Goal: Task Accomplishment & Management: Complete application form

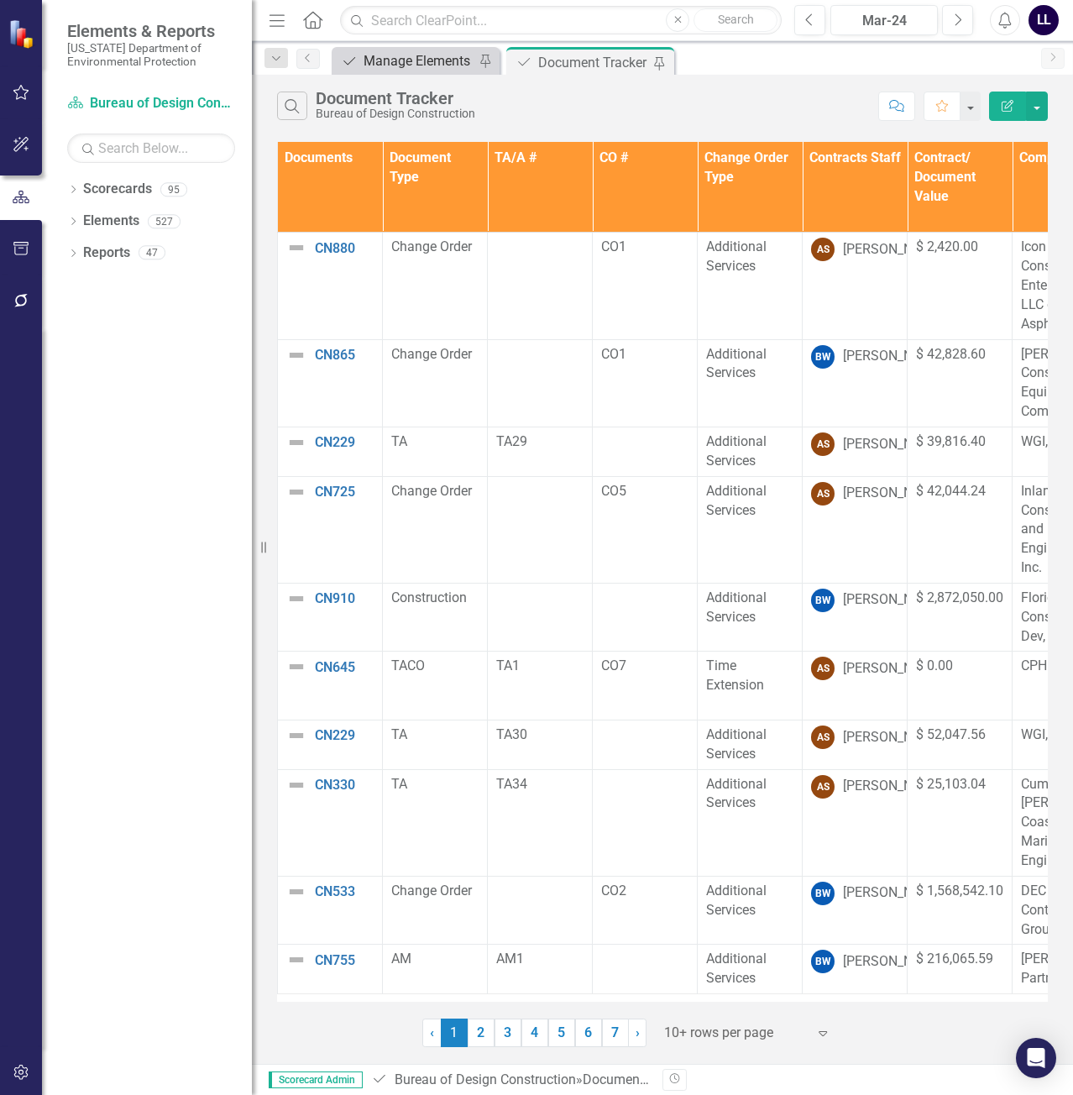
click at [399, 59] on div "Manage Elements" at bounding box center [418, 60] width 111 height 21
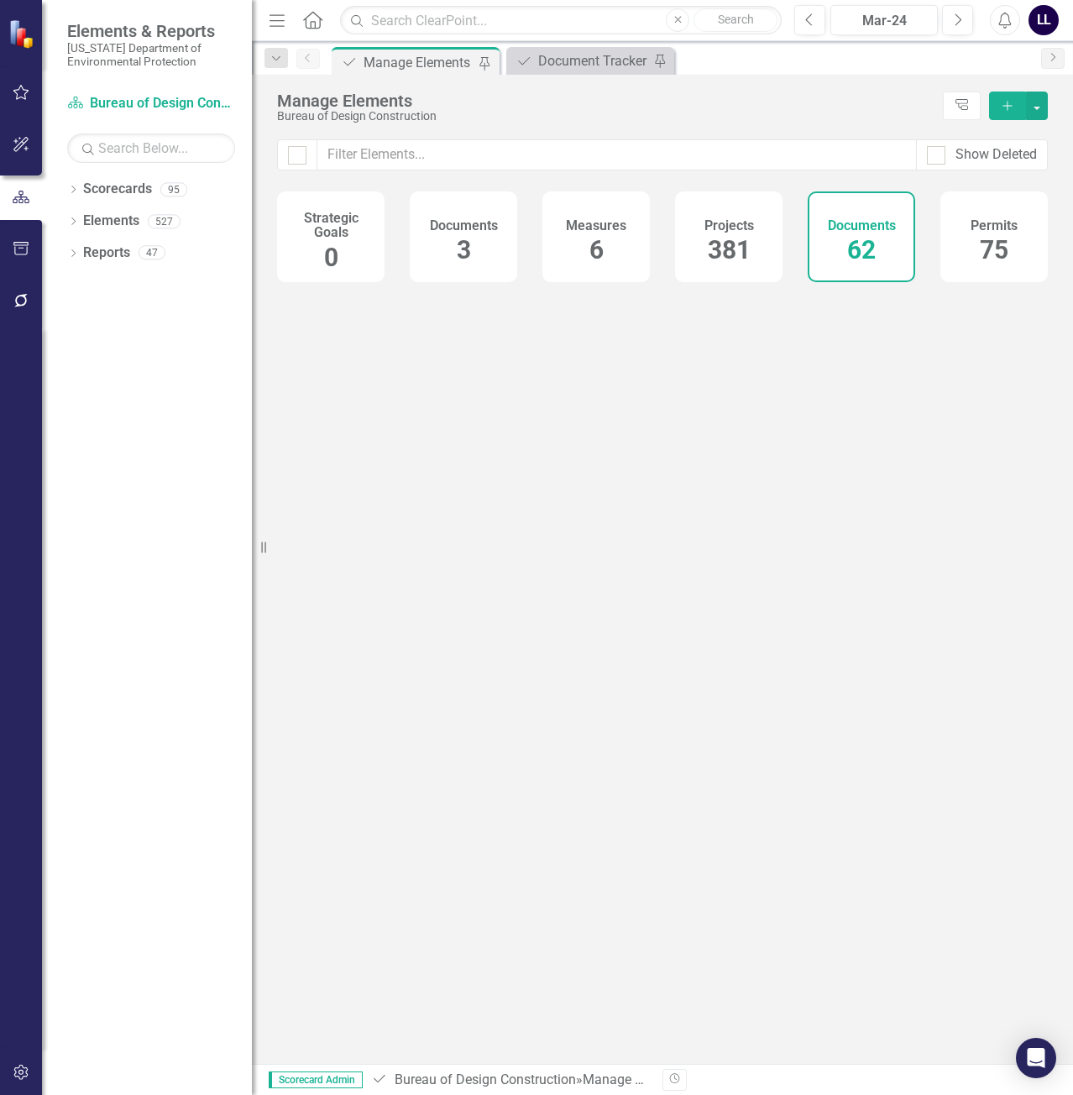
click at [997, 102] on button "Add" at bounding box center [1007, 105] width 37 height 29
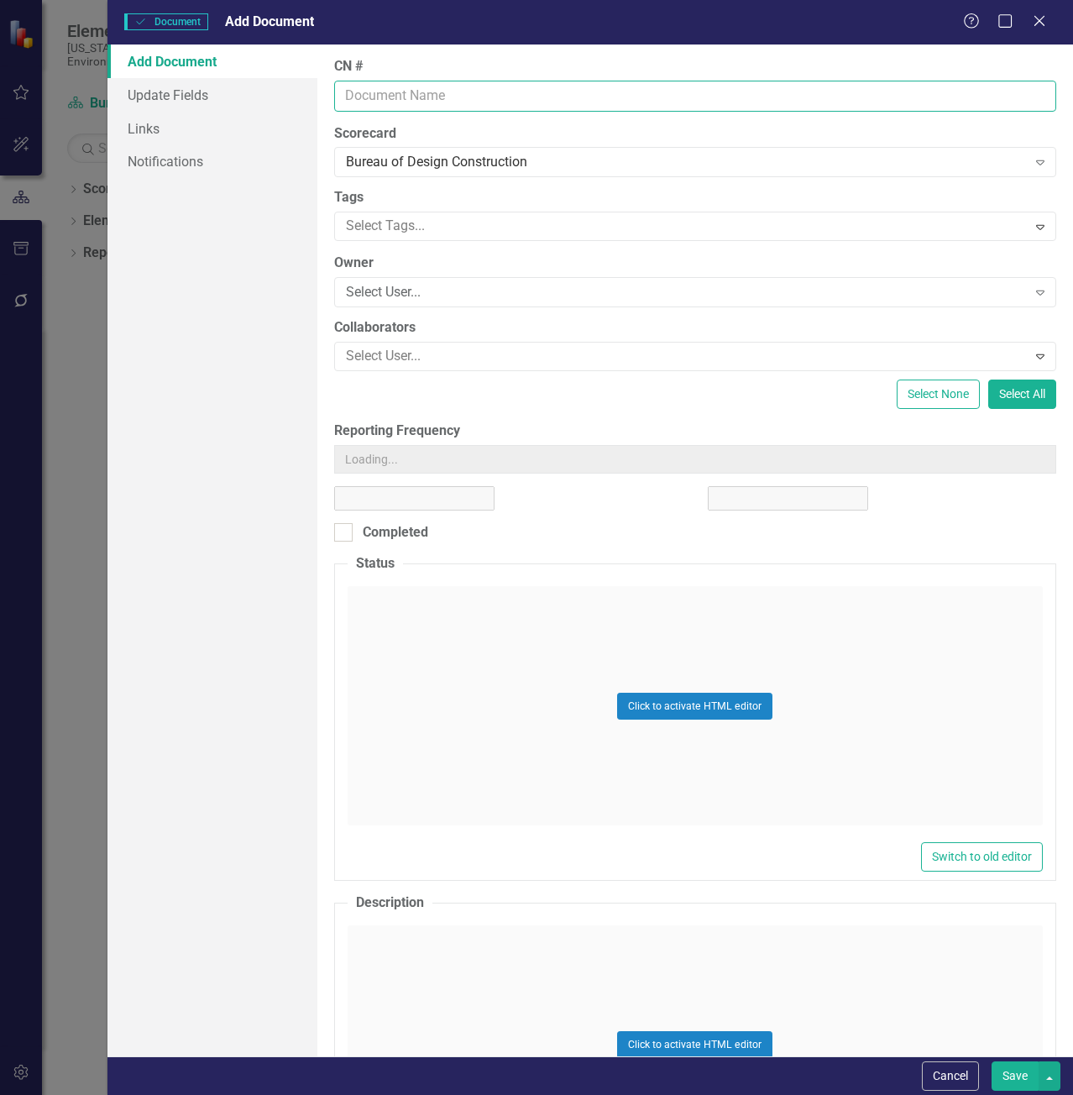
click at [431, 97] on input "CN #" at bounding box center [695, 96] width 722 height 31
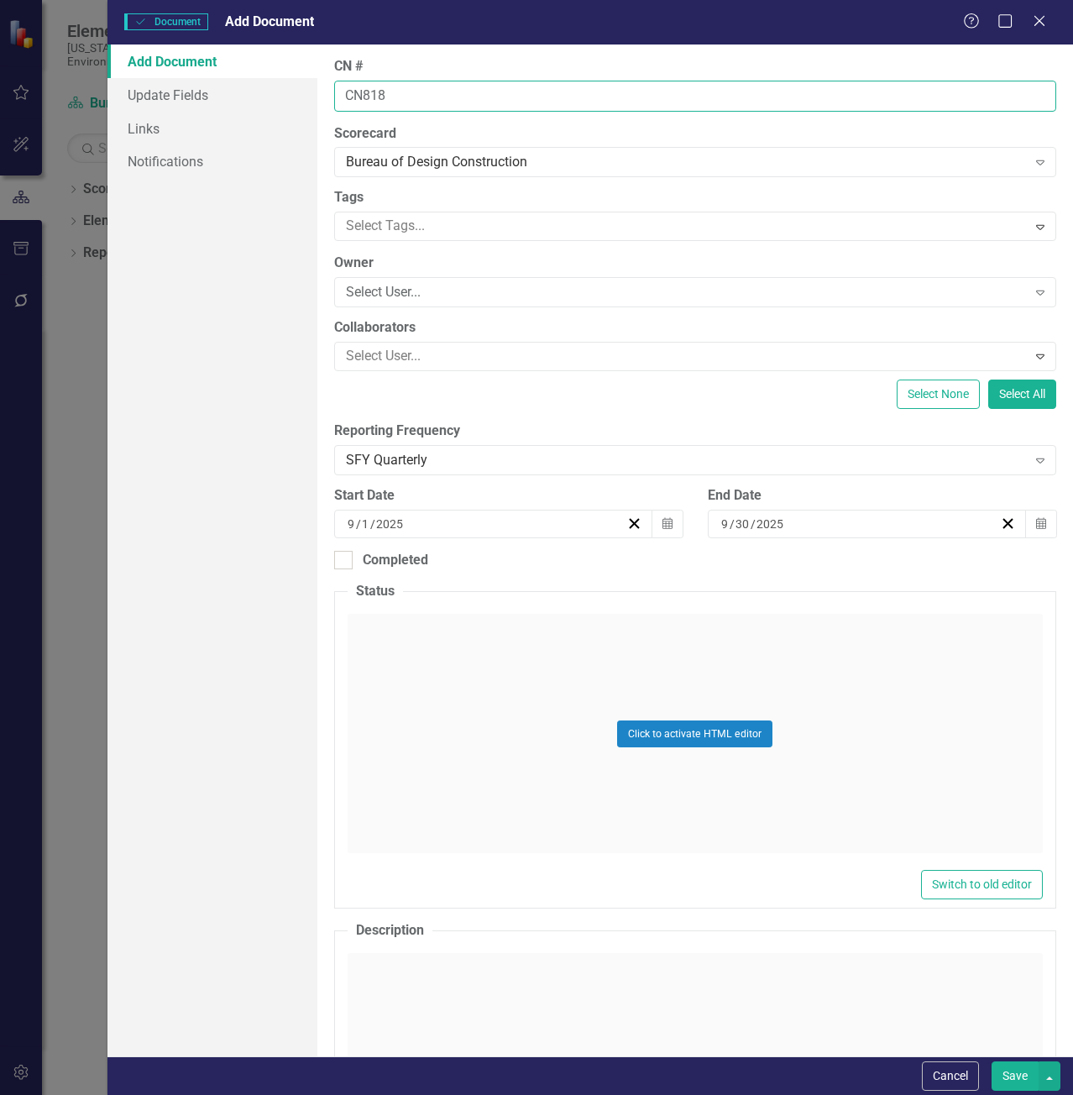
type input "CN818"
click at [991, 1061] on button "Save" at bounding box center [1014, 1075] width 47 height 29
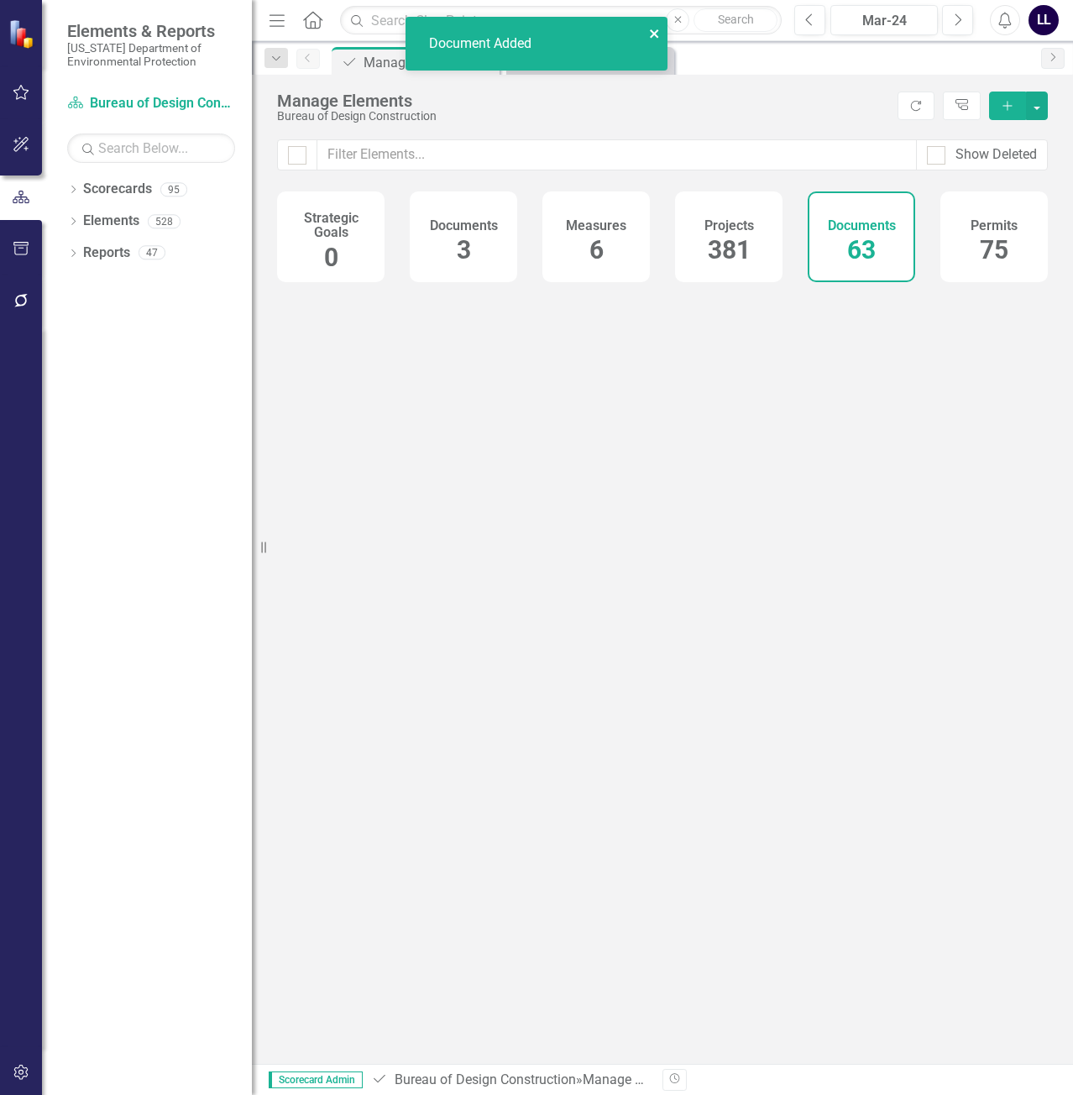
click at [657, 31] on icon "close" at bounding box center [654, 33] width 8 height 8
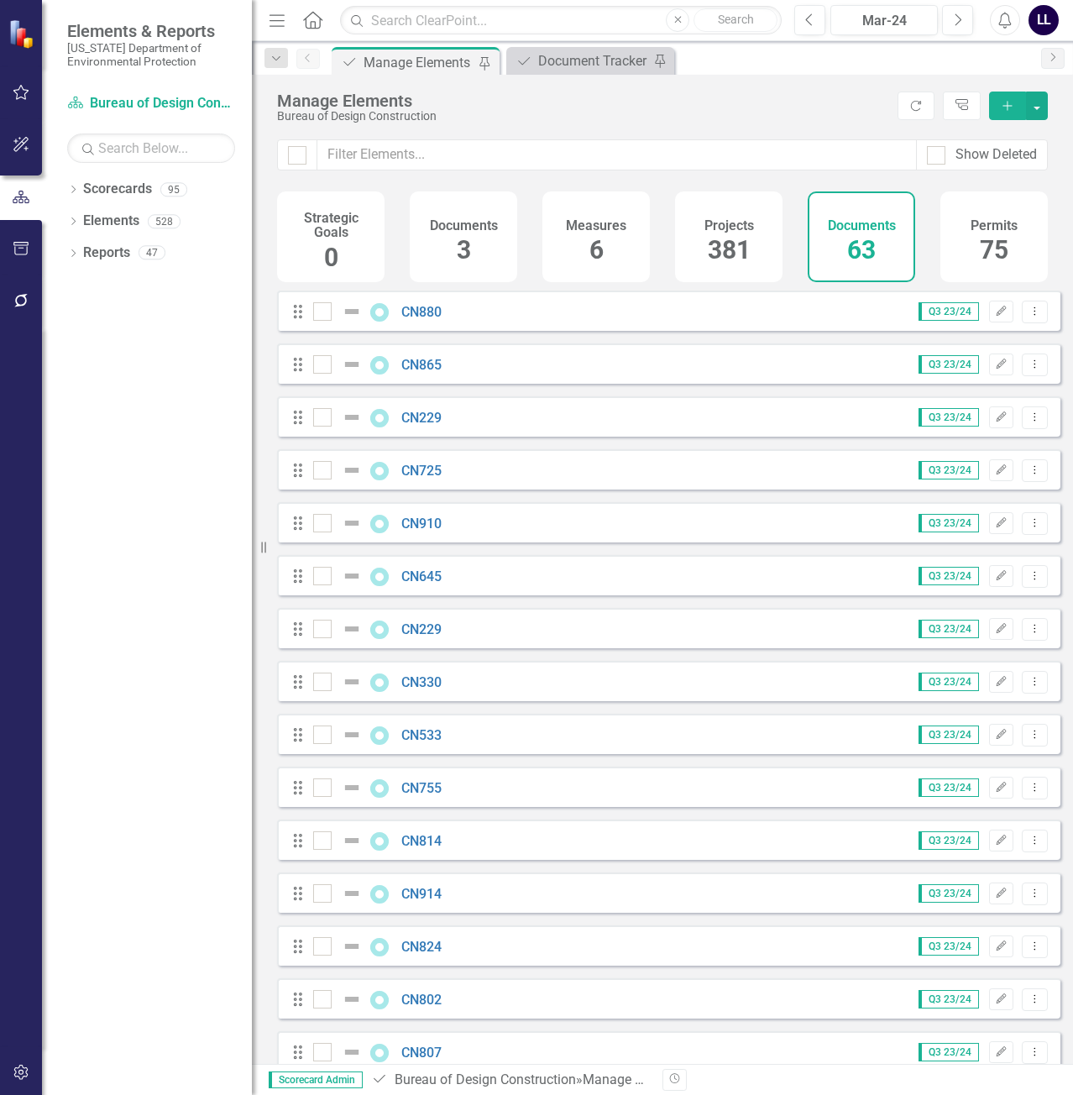
click at [574, 60] on div "Document Added" at bounding box center [536, 50] width 269 height 74
click at [588, 61] on div "Document Tracker" at bounding box center [593, 60] width 111 height 21
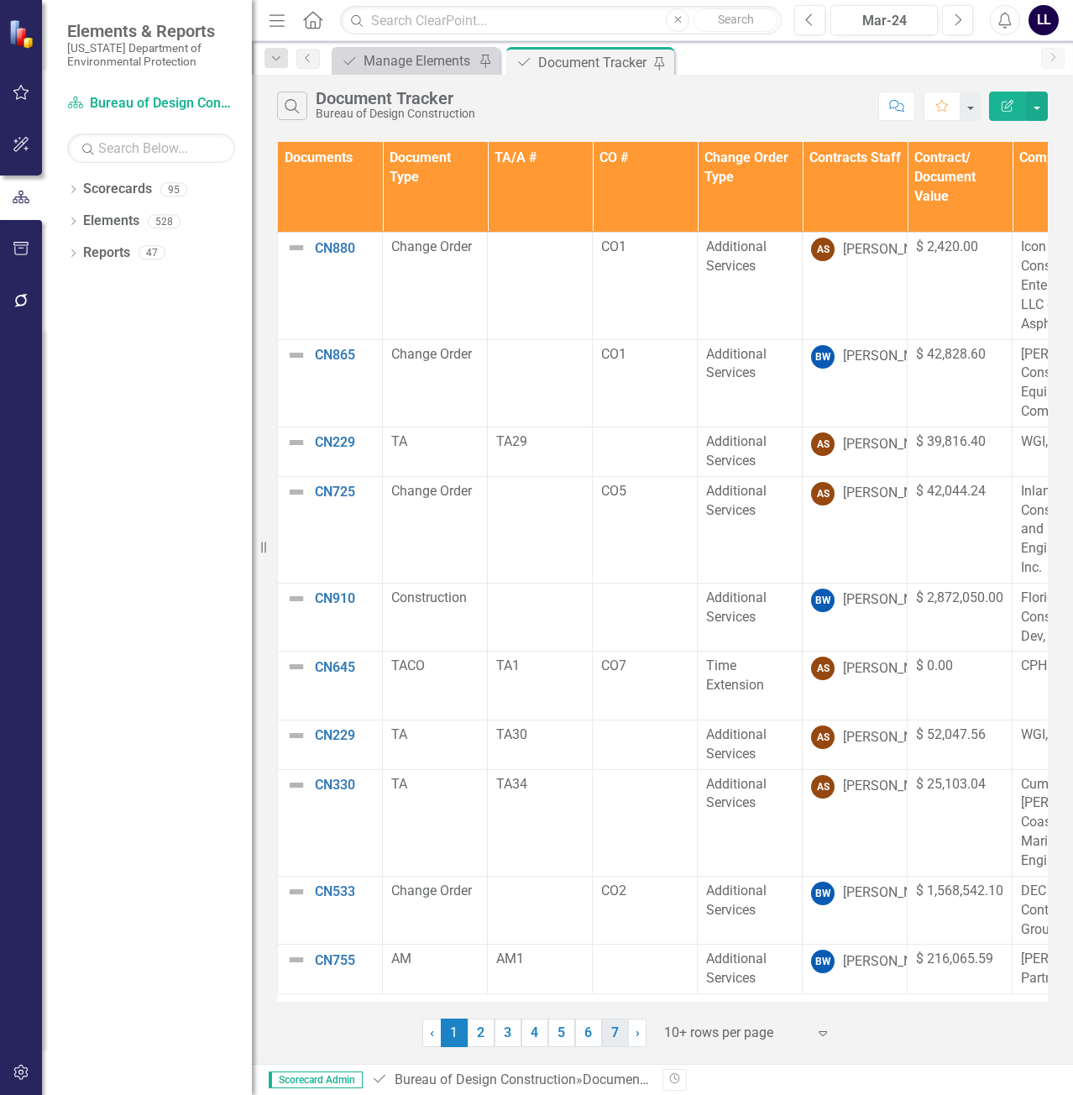
click at [615, 1033] on link "7" at bounding box center [615, 1032] width 27 height 29
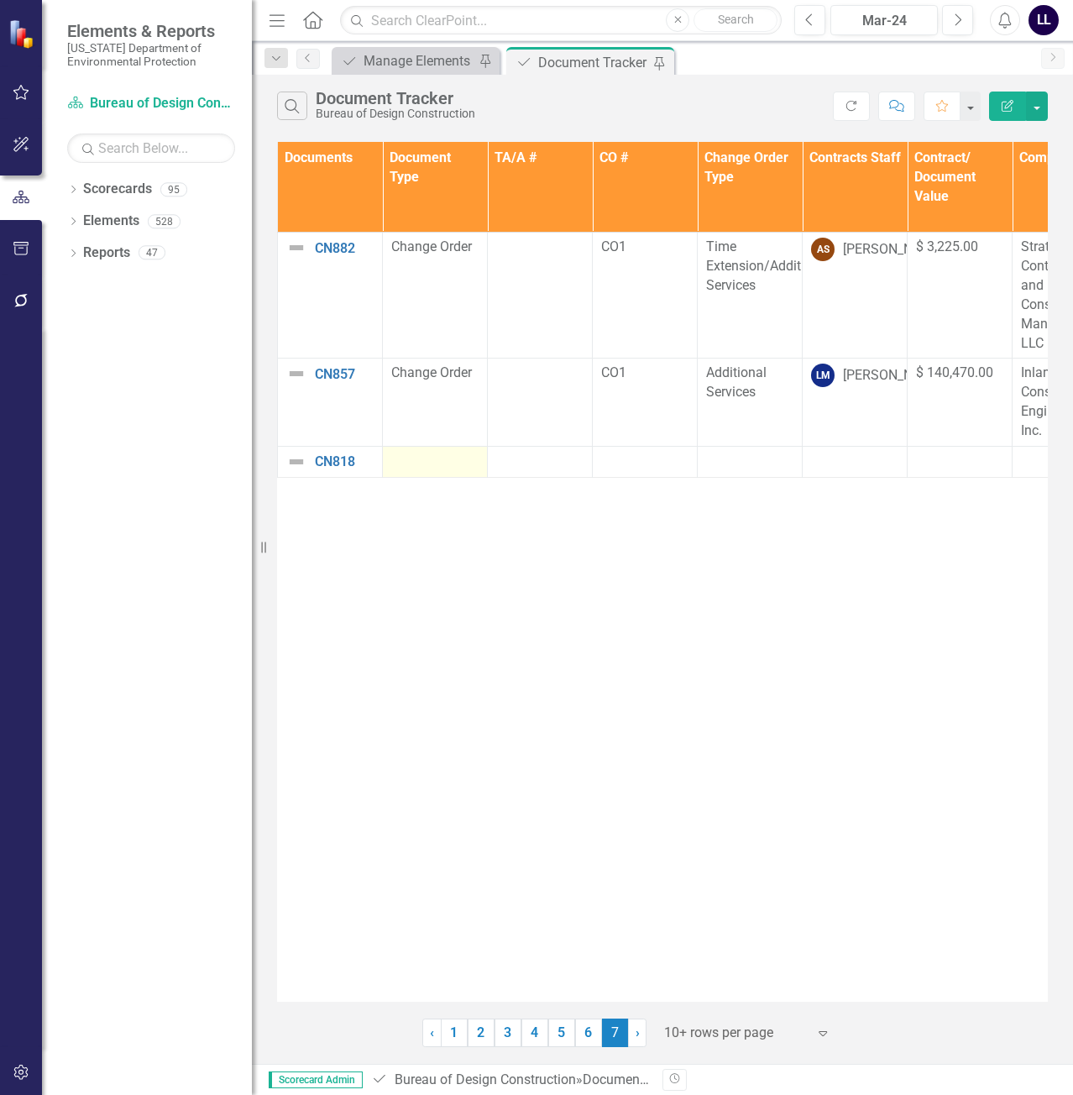
click at [445, 454] on div at bounding box center [434, 462] width 87 height 20
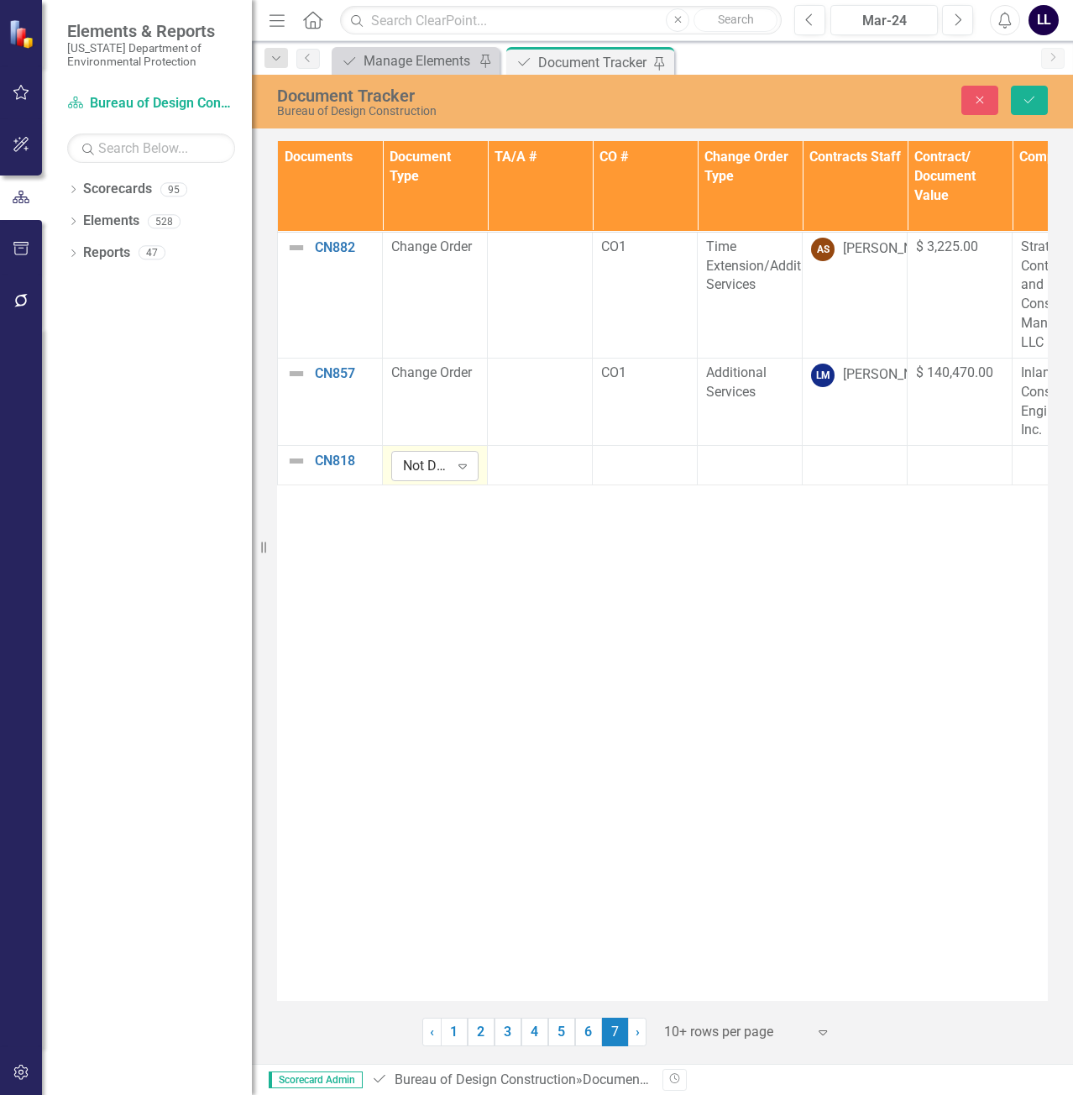
click at [446, 470] on div "Not Defined" at bounding box center [426, 466] width 46 height 19
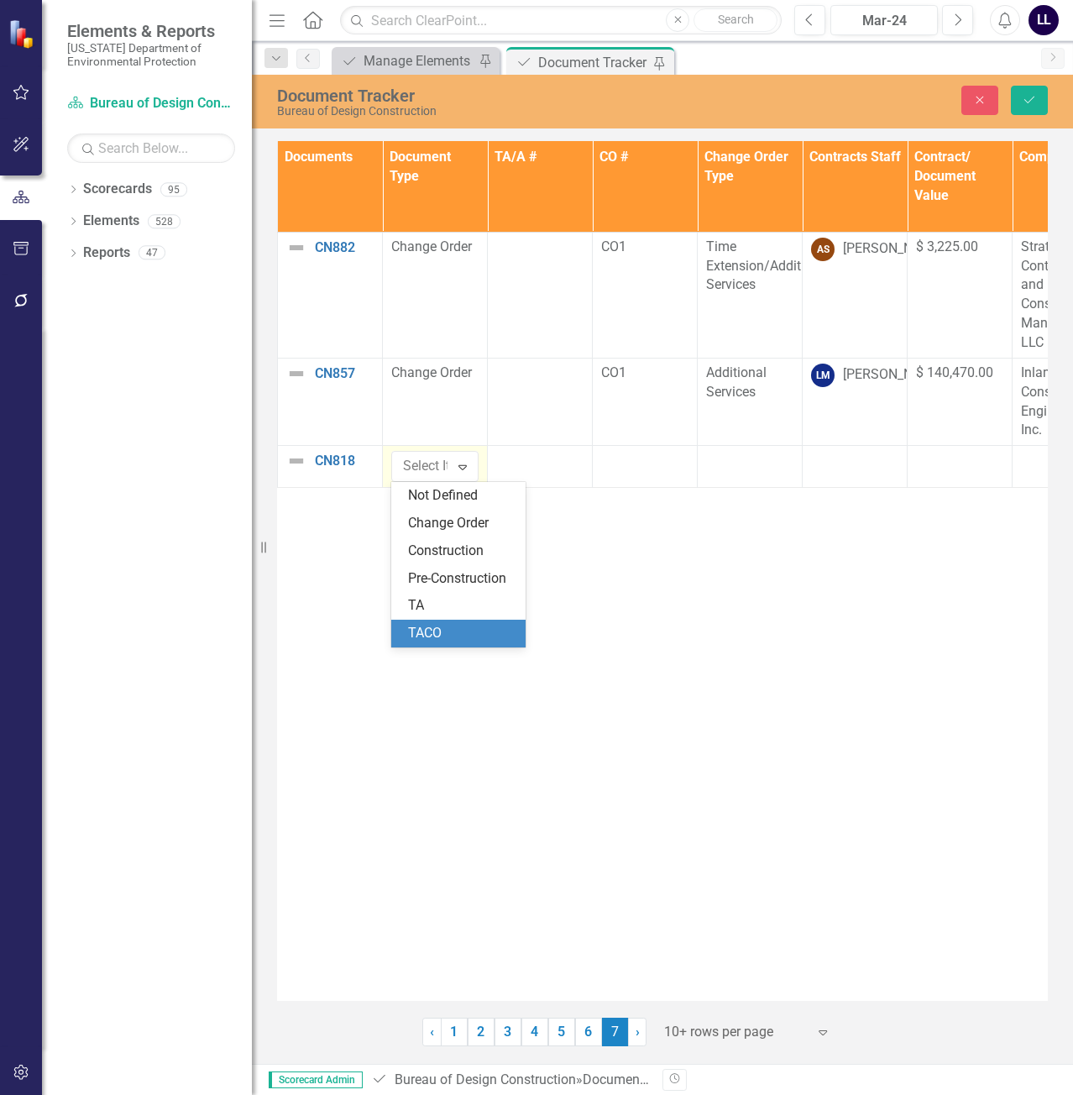
click at [447, 630] on div "TACO" at bounding box center [461, 633] width 107 height 19
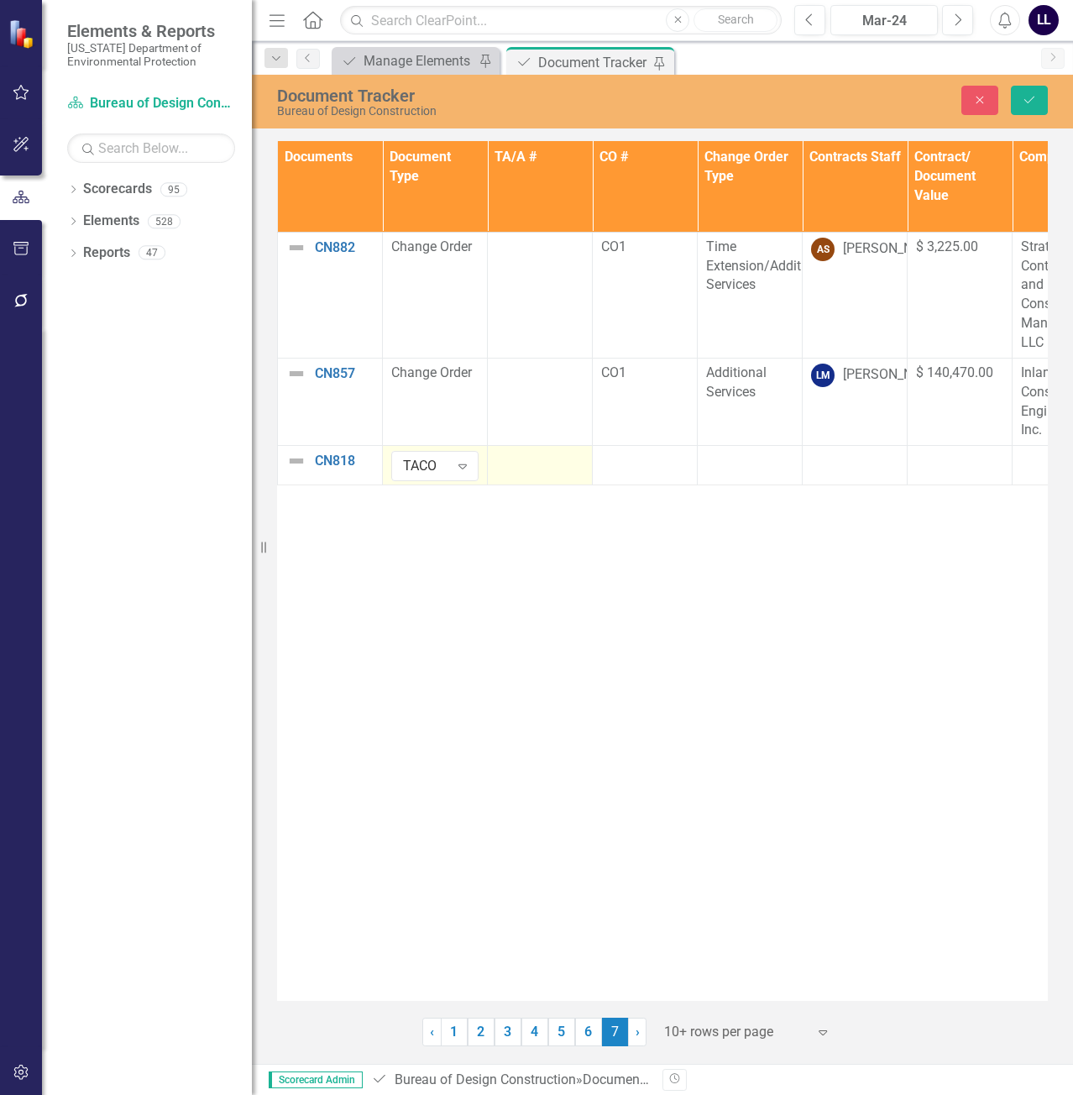
click at [526, 466] on div at bounding box center [539, 461] width 87 height 20
click at [511, 468] on div at bounding box center [539, 461] width 87 height 20
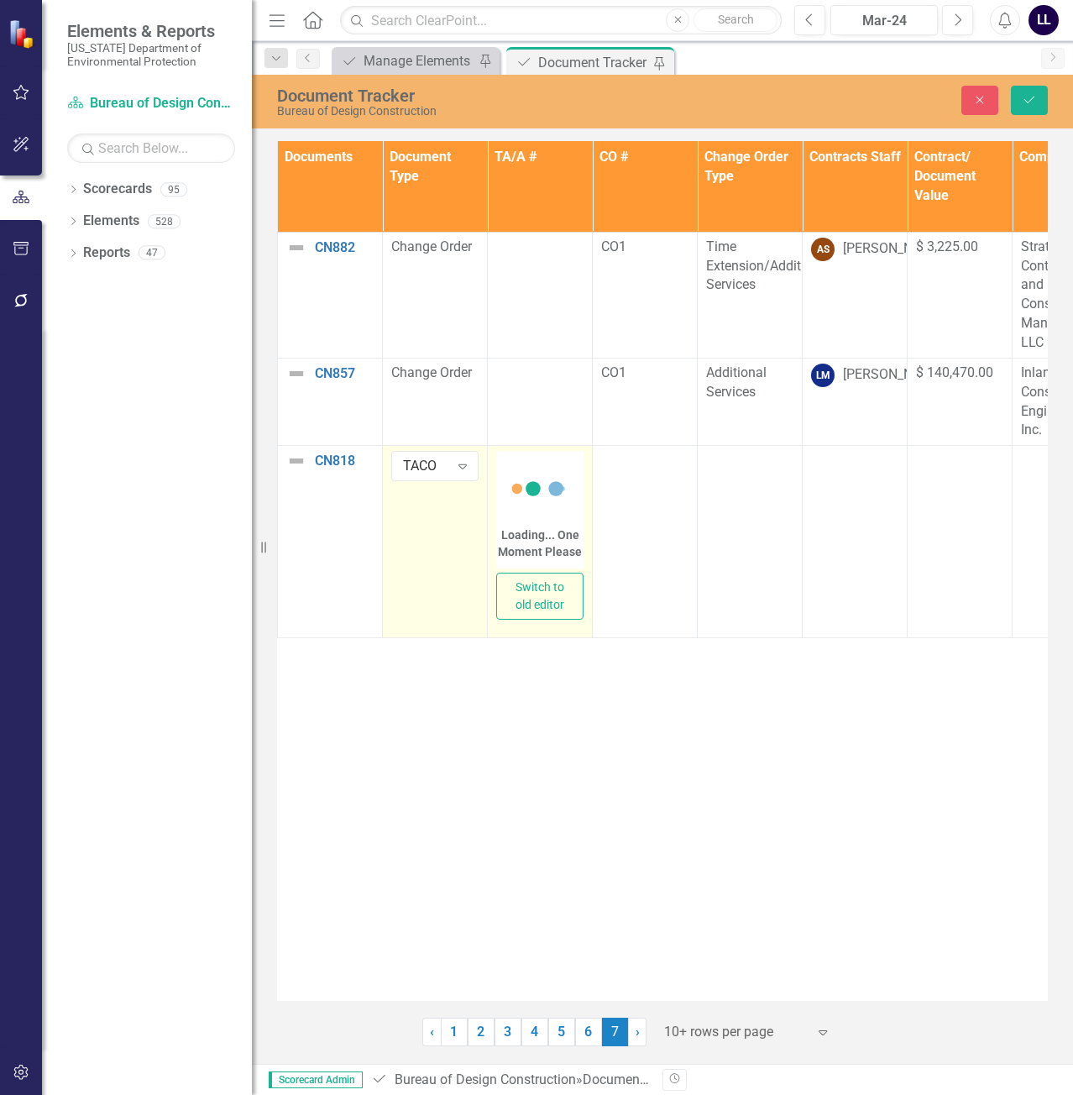
click at [533, 502] on icon at bounding box center [539, 488] width 67 height 67
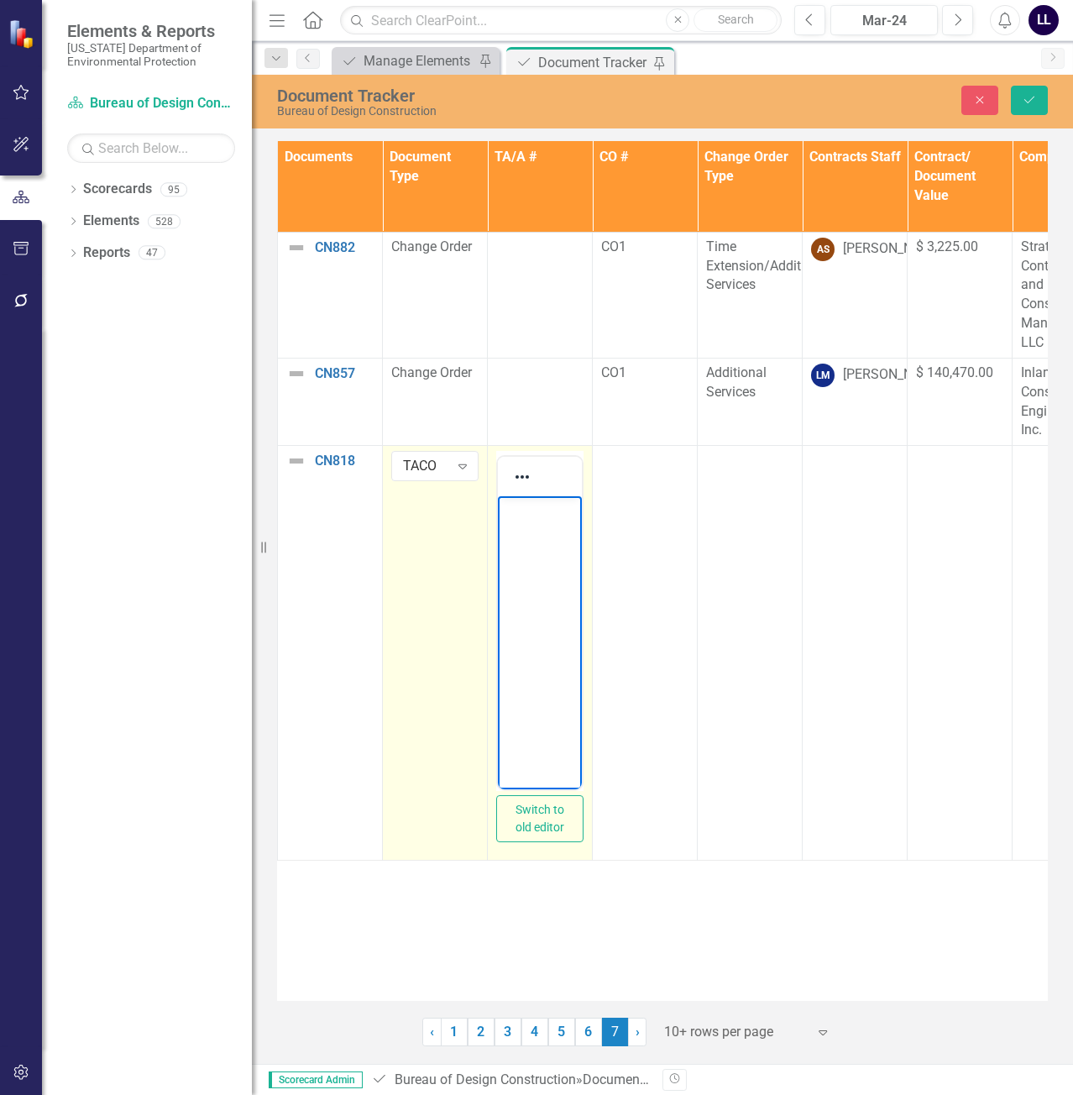
click at [546, 553] on body "Rich Text Area. Press ALT-0 for help." at bounding box center [540, 622] width 84 height 252
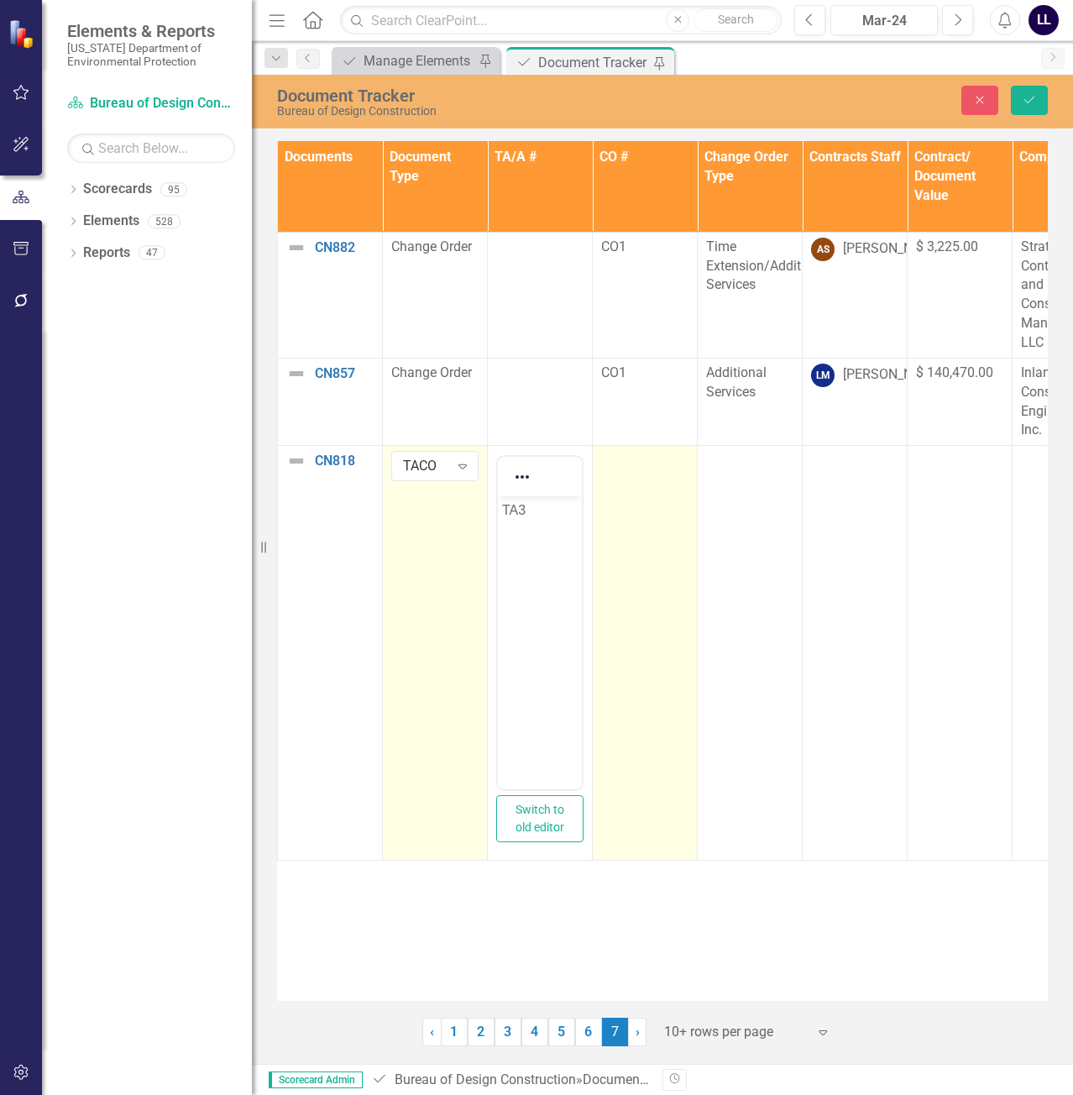
click at [625, 500] on td at bounding box center [645, 653] width 105 height 415
click at [630, 500] on td at bounding box center [645, 653] width 105 height 415
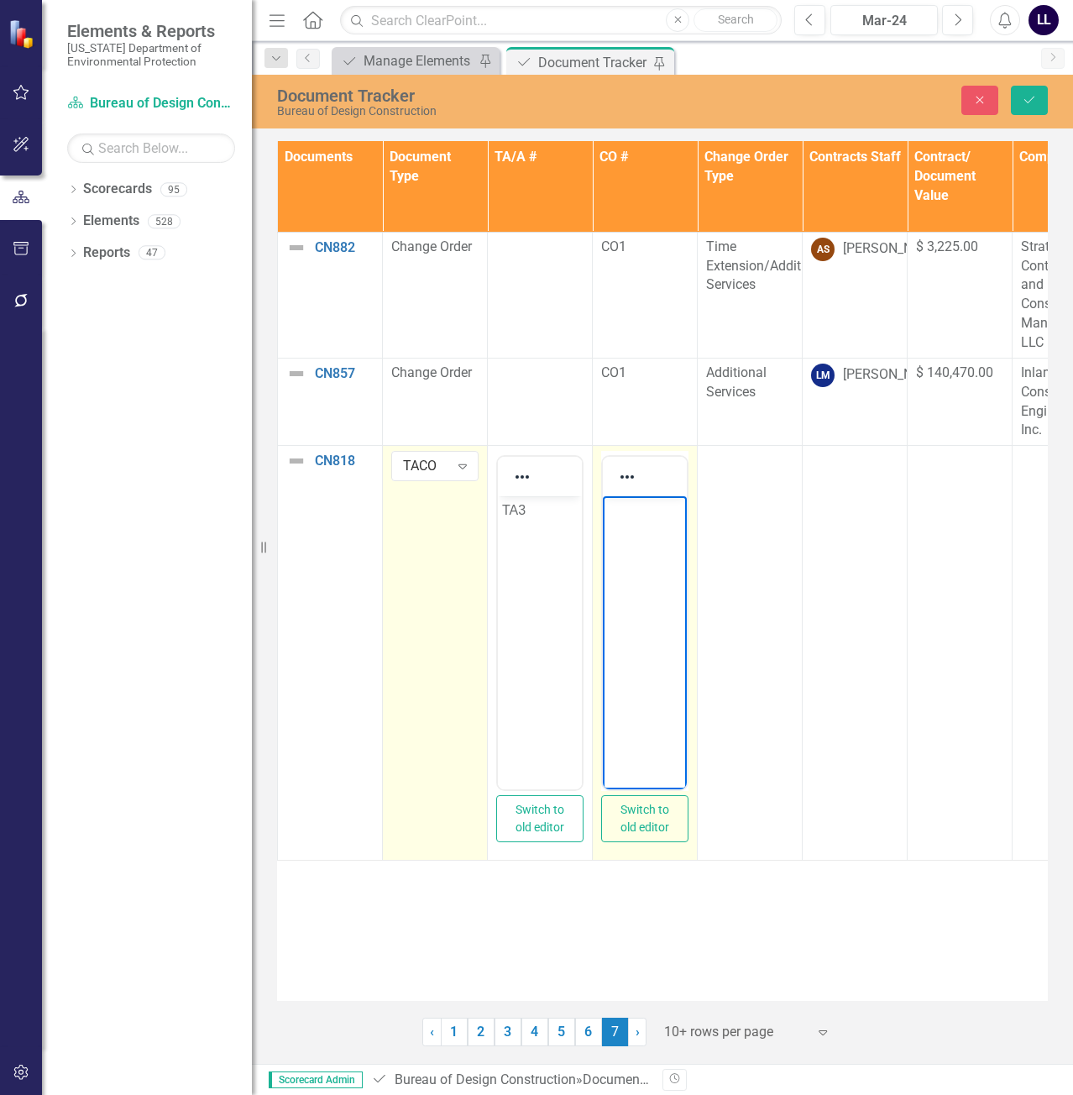
click at [640, 539] on body "Rich Text Area. Press ALT-0 for help." at bounding box center [645, 622] width 84 height 252
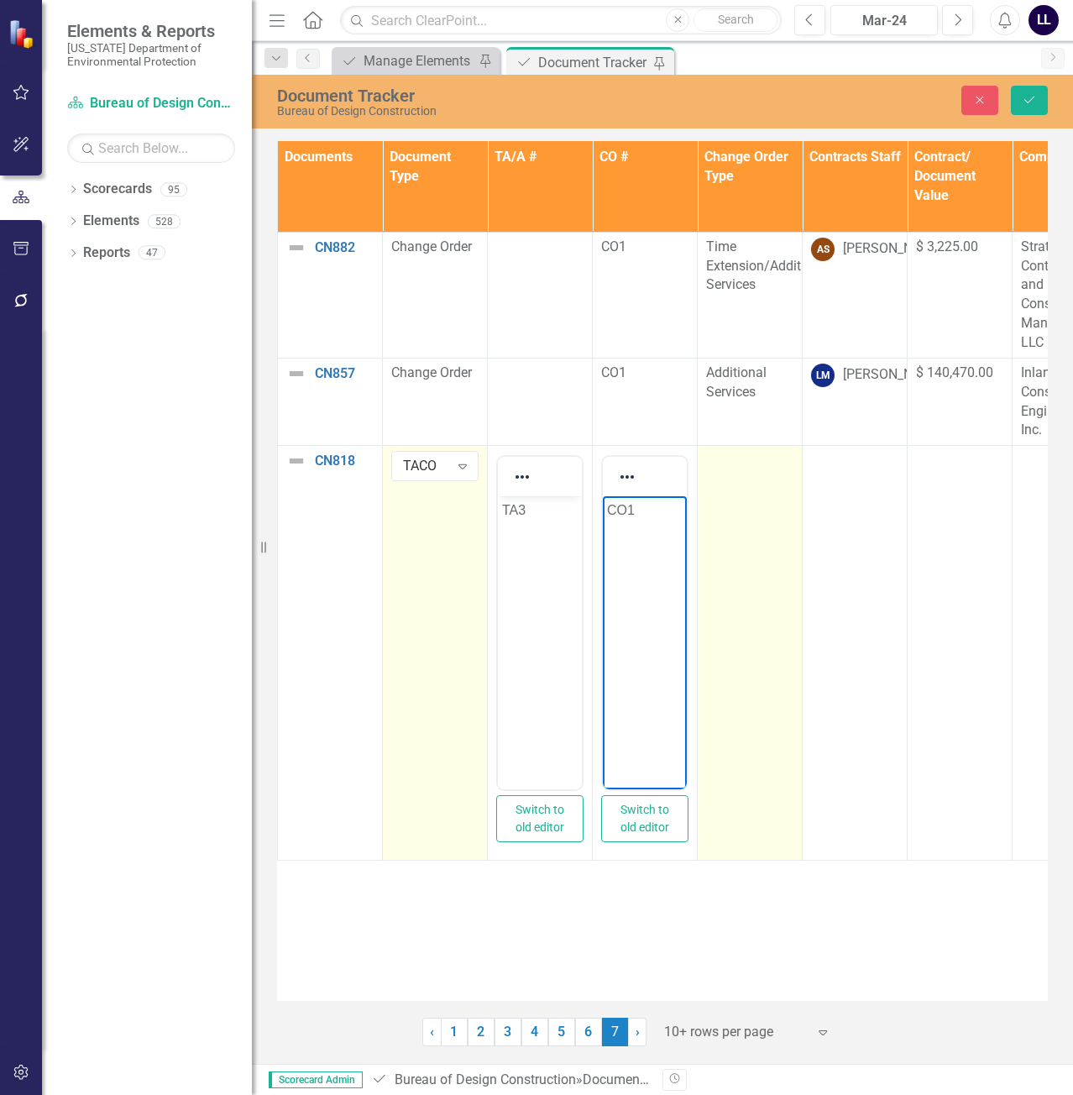
click at [732, 478] on td at bounding box center [750, 653] width 105 height 415
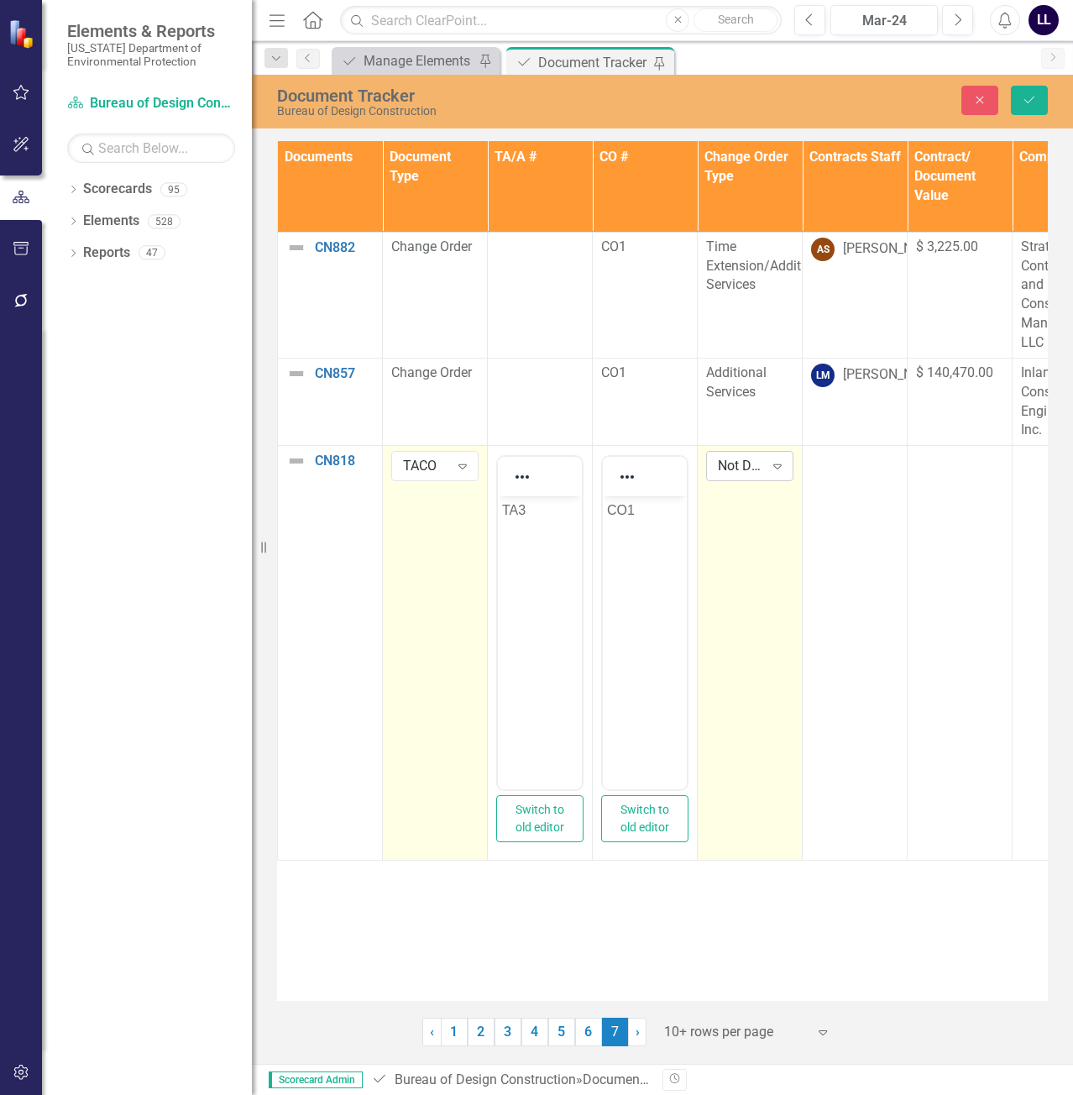
click at [747, 466] on div "Not Defined" at bounding box center [741, 466] width 46 height 19
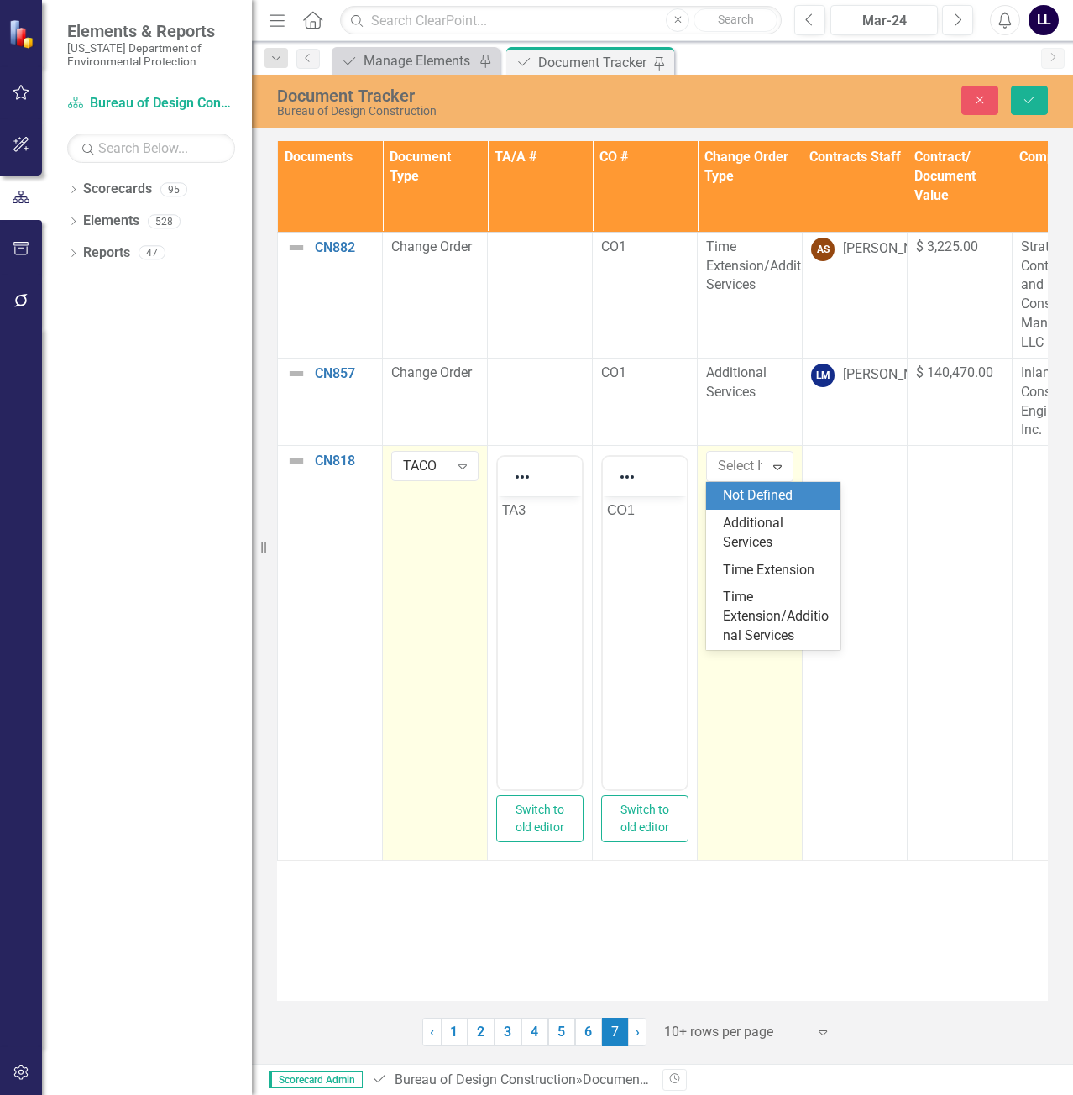
click at [748, 530] on div "Additional Services" at bounding box center [776, 533] width 107 height 39
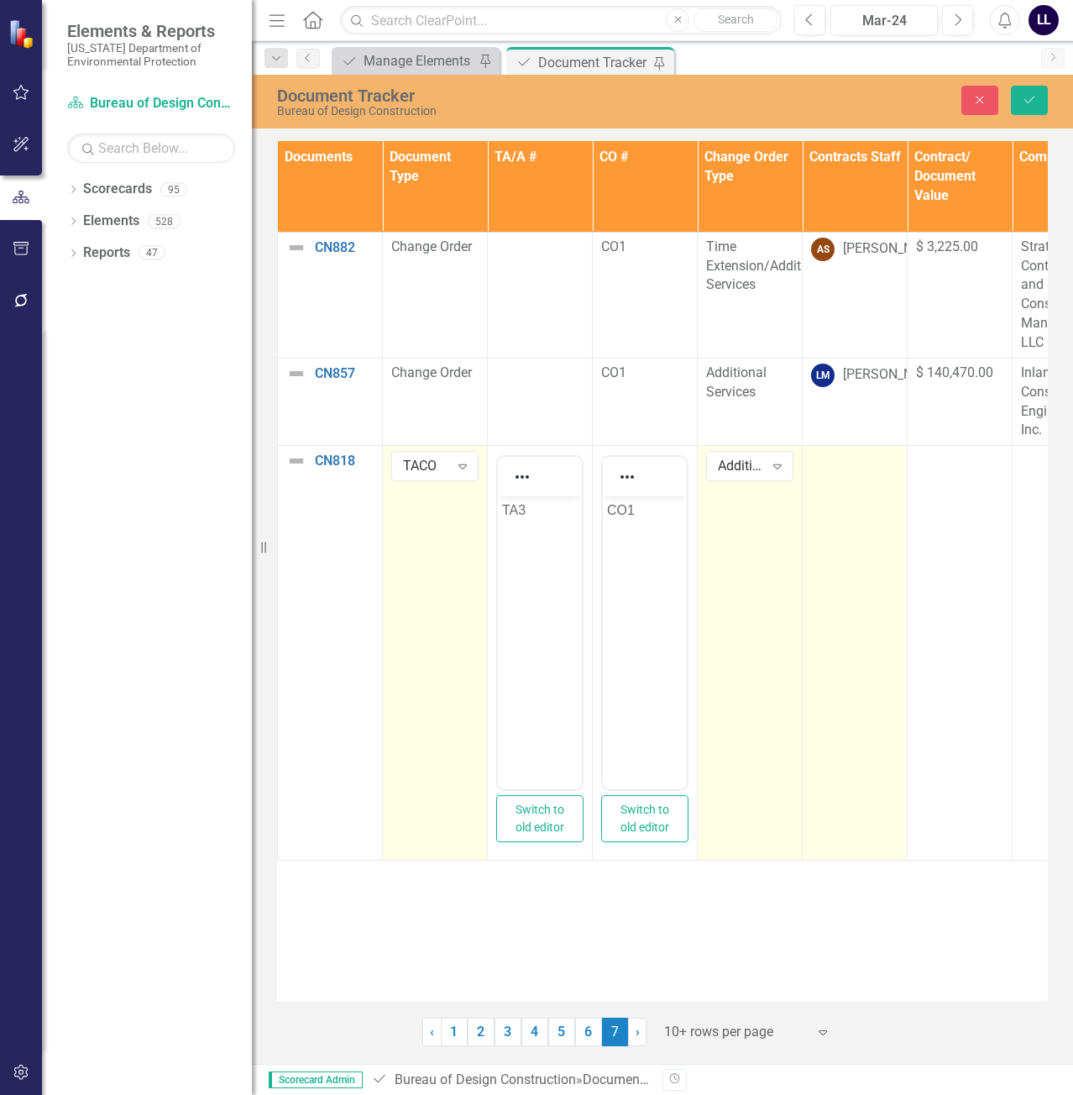
click at [868, 467] on div at bounding box center [854, 461] width 87 height 20
click at [855, 463] on div "Not Defined" at bounding box center [846, 466] width 46 height 19
click at [838, 461] on div "Not Defined" at bounding box center [846, 466] width 46 height 19
type input "[PERSON_NAME]"
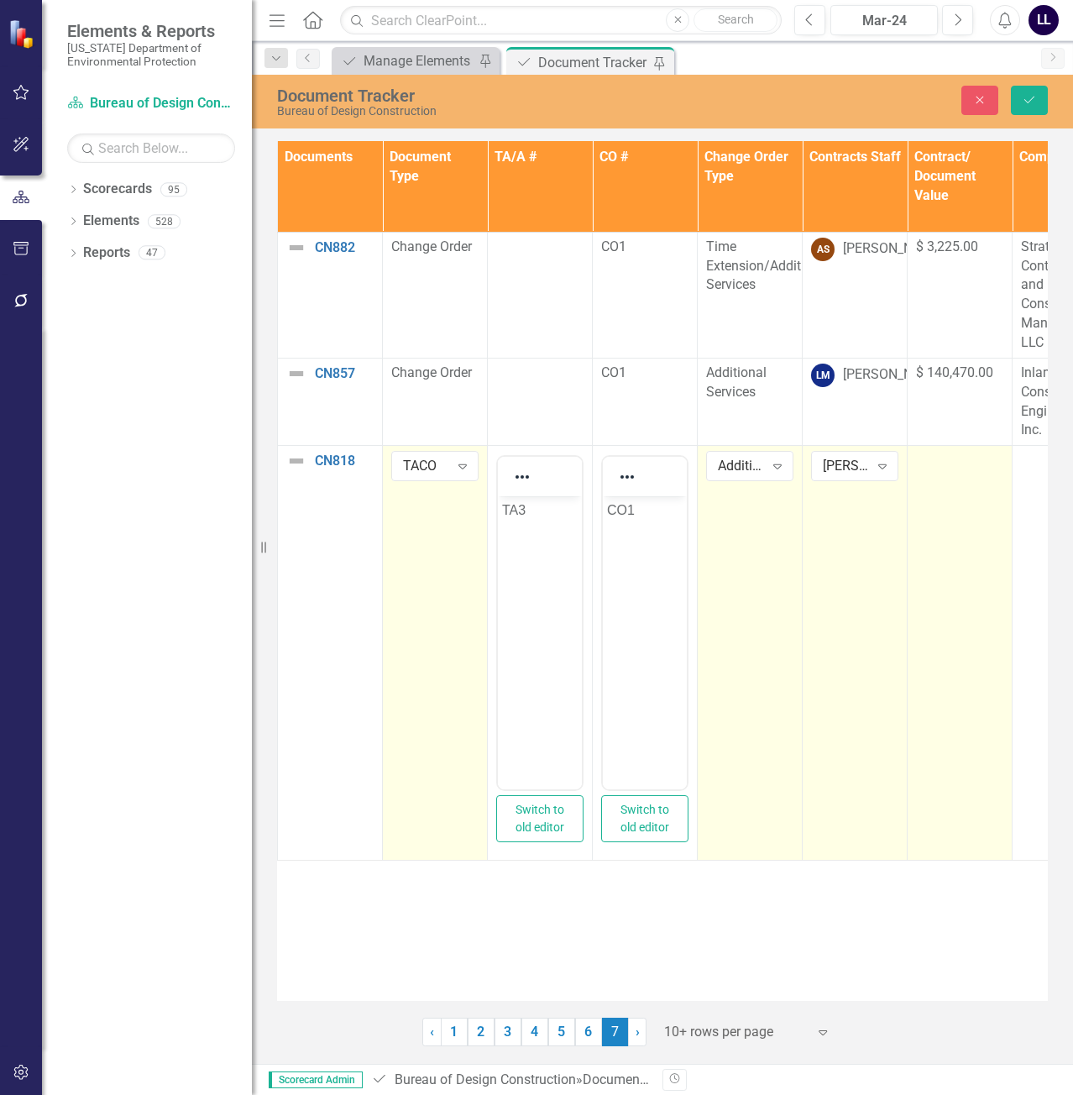
click at [966, 471] on div at bounding box center [959, 461] width 87 height 20
click at [945, 470] on input "number" at bounding box center [959, 466] width 87 height 31
drag, startPoint x: 946, startPoint y: 467, endPoint x: 946, endPoint y: 497, distance: 30.2
click at [946, 467] on input "number" at bounding box center [959, 466] width 87 height 31
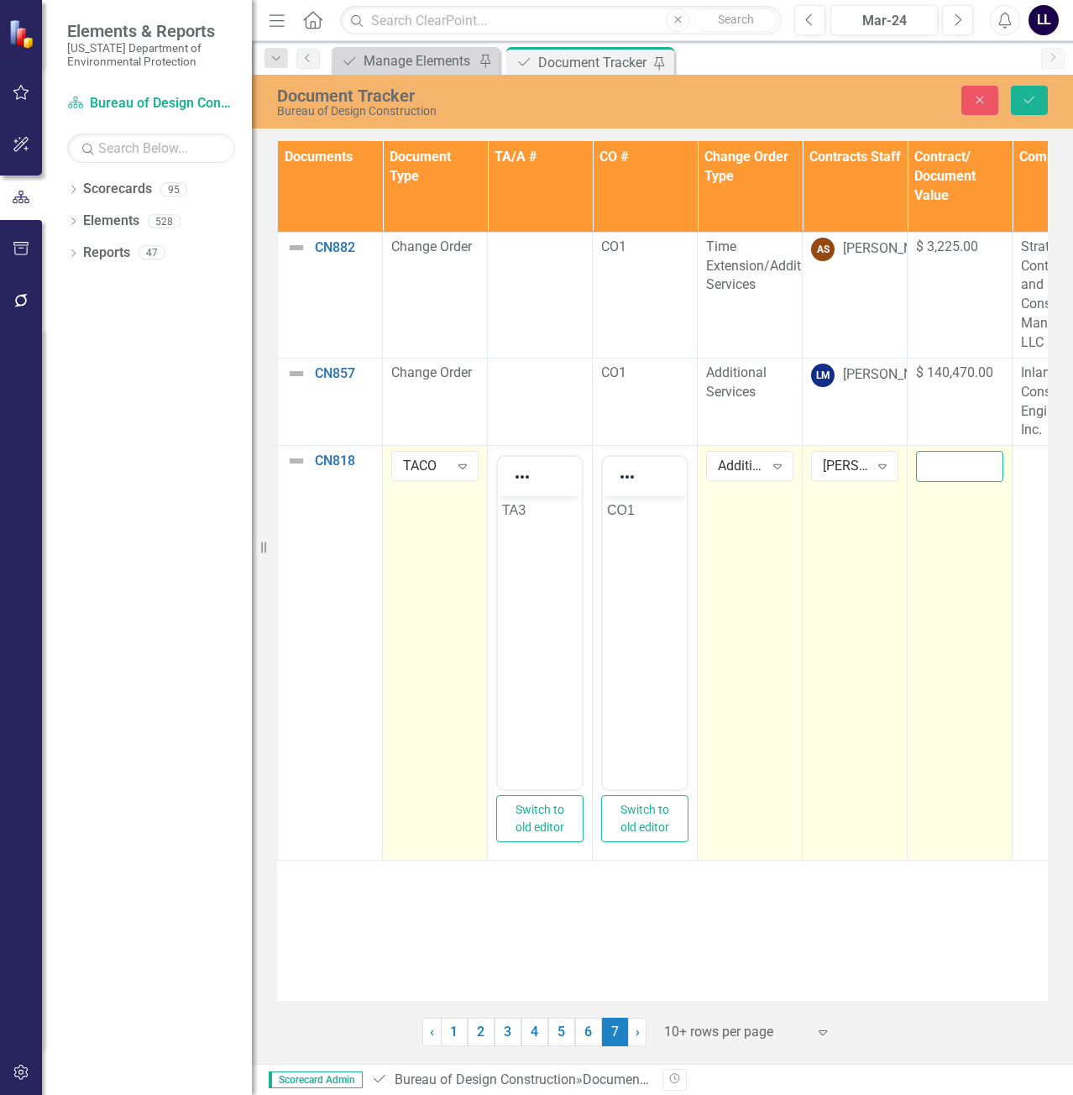
click at [936, 469] on input "number" at bounding box center [959, 466] width 87 height 31
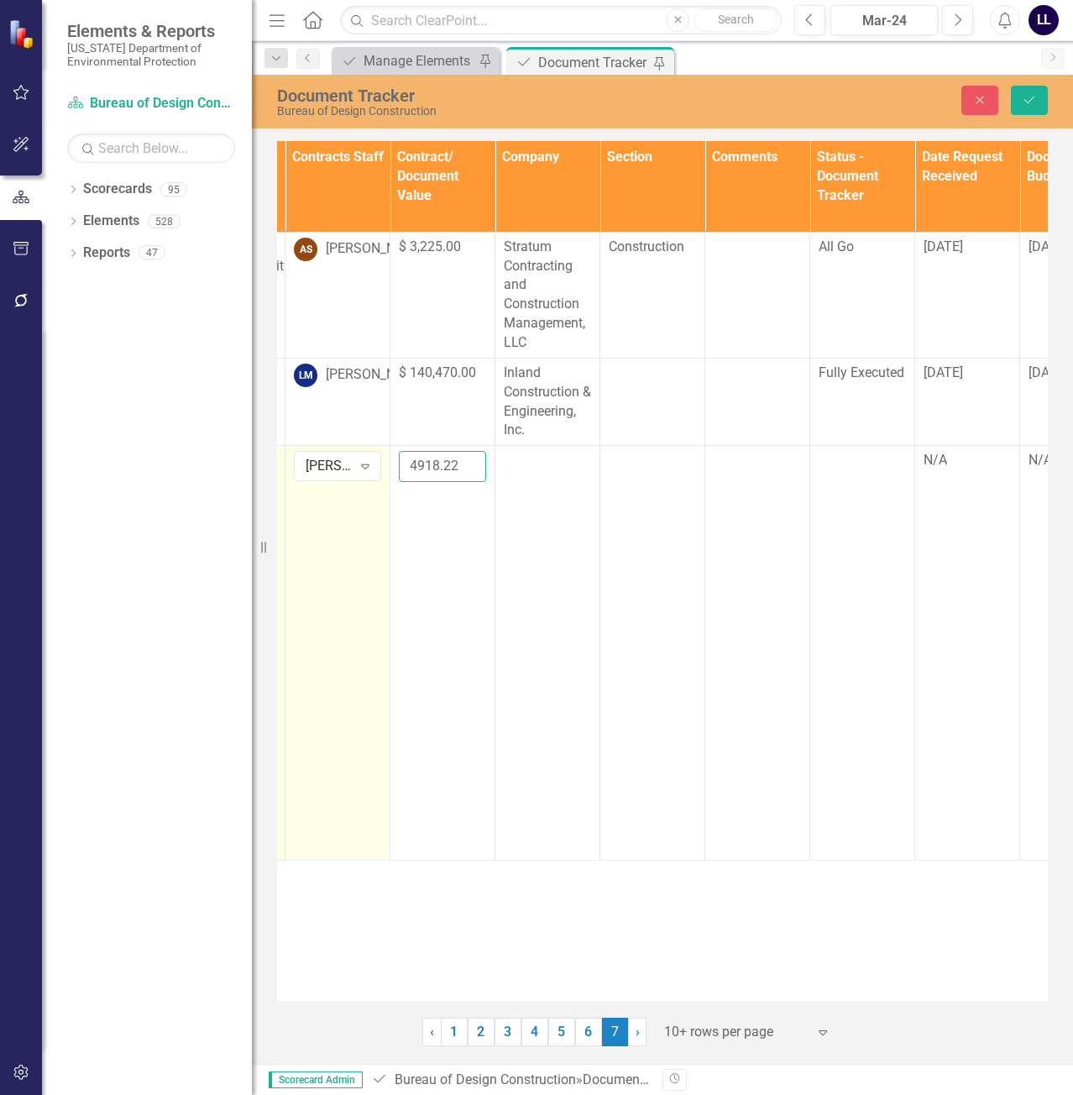
scroll to position [0, 541]
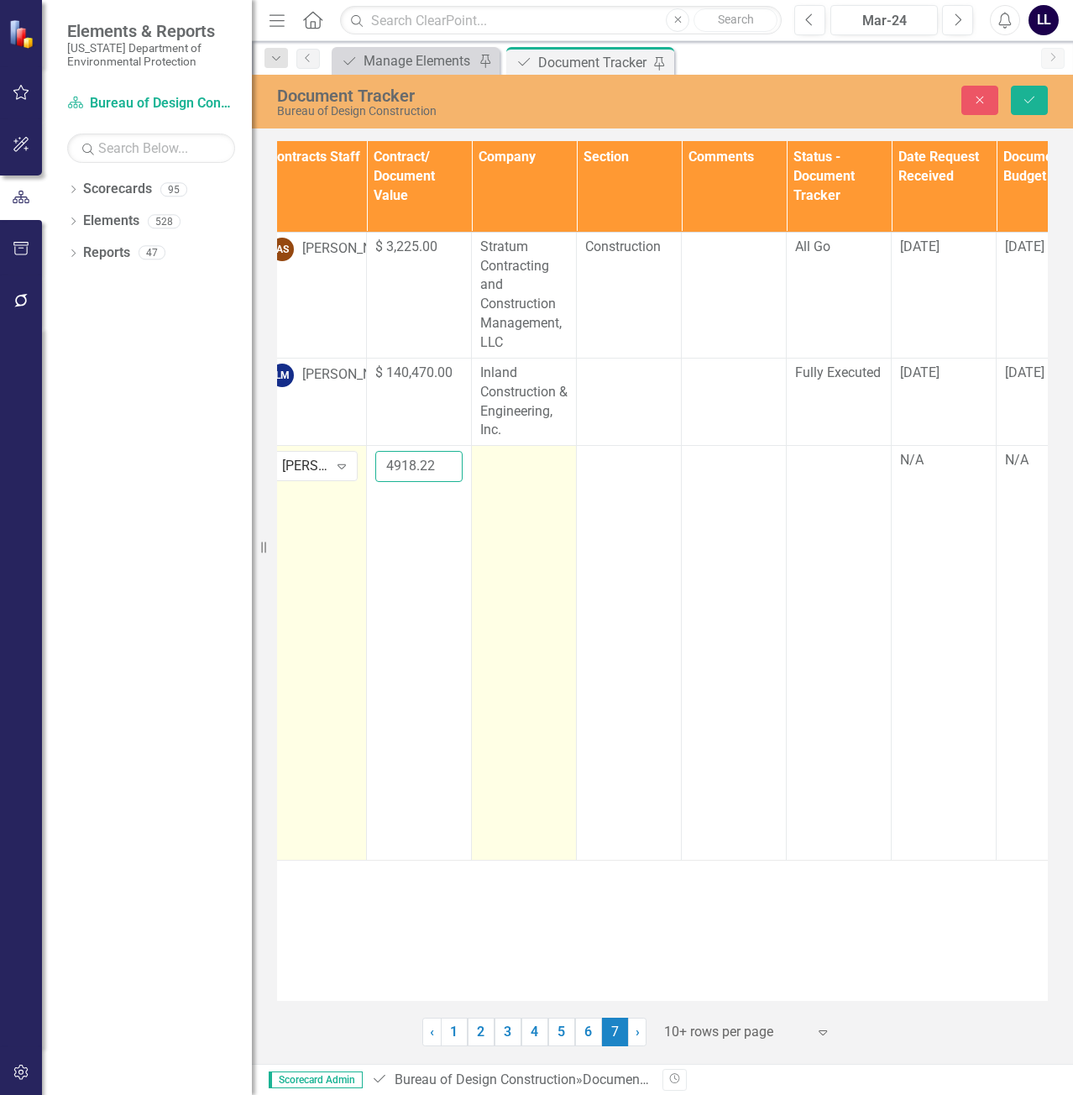
type input "4918.22"
click at [529, 485] on td at bounding box center [524, 653] width 105 height 415
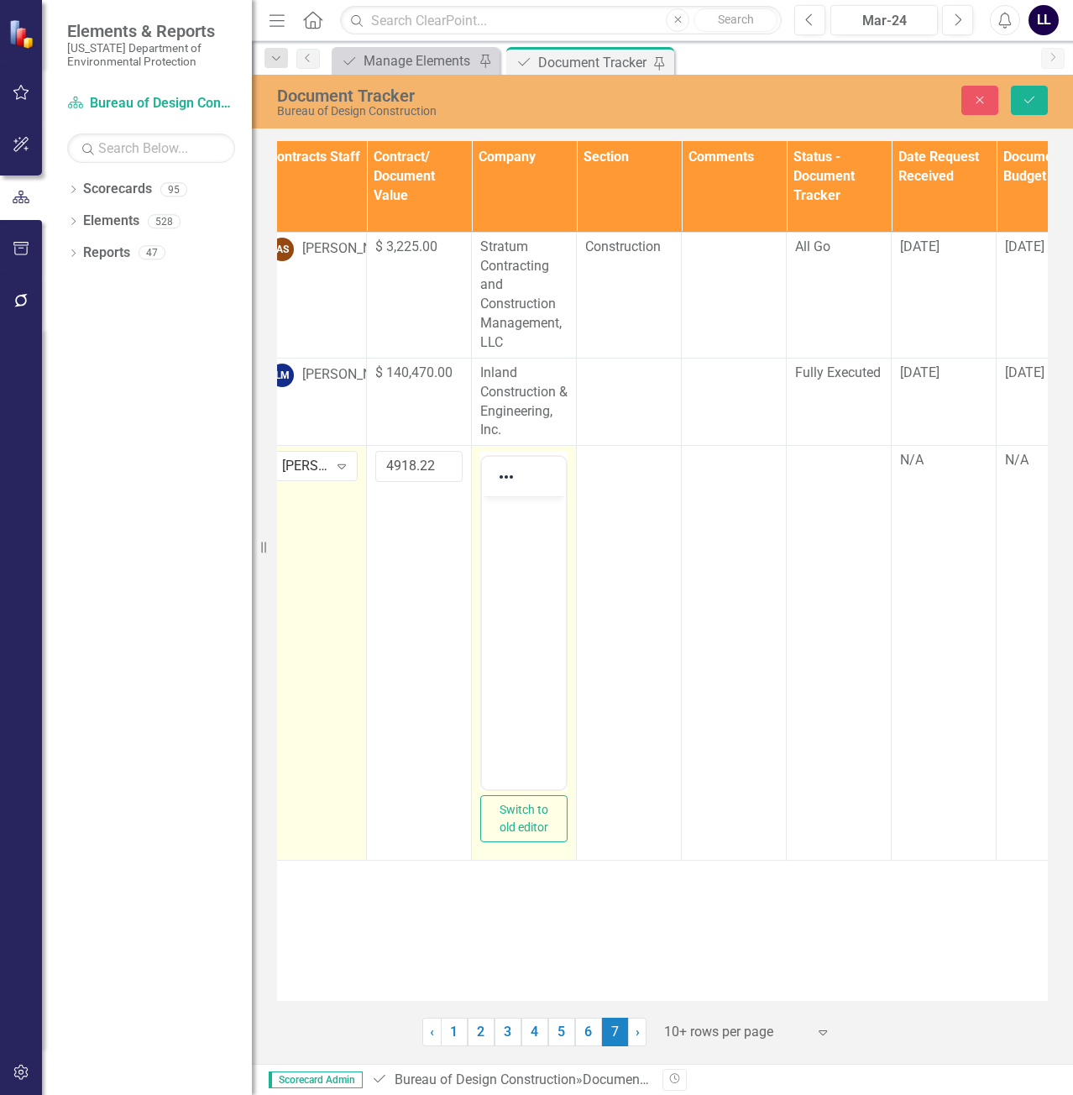
scroll to position [0, 0]
click at [520, 522] on body "Rich Text Area. Press ALT-0 for help." at bounding box center [524, 622] width 84 height 252
drag, startPoint x: 503, startPoint y: 544, endPoint x: 552, endPoint y: 542, distance: 49.6
click at [503, 544] on body "Rich Text Area. Press ALT-0 for help." at bounding box center [524, 622] width 84 height 252
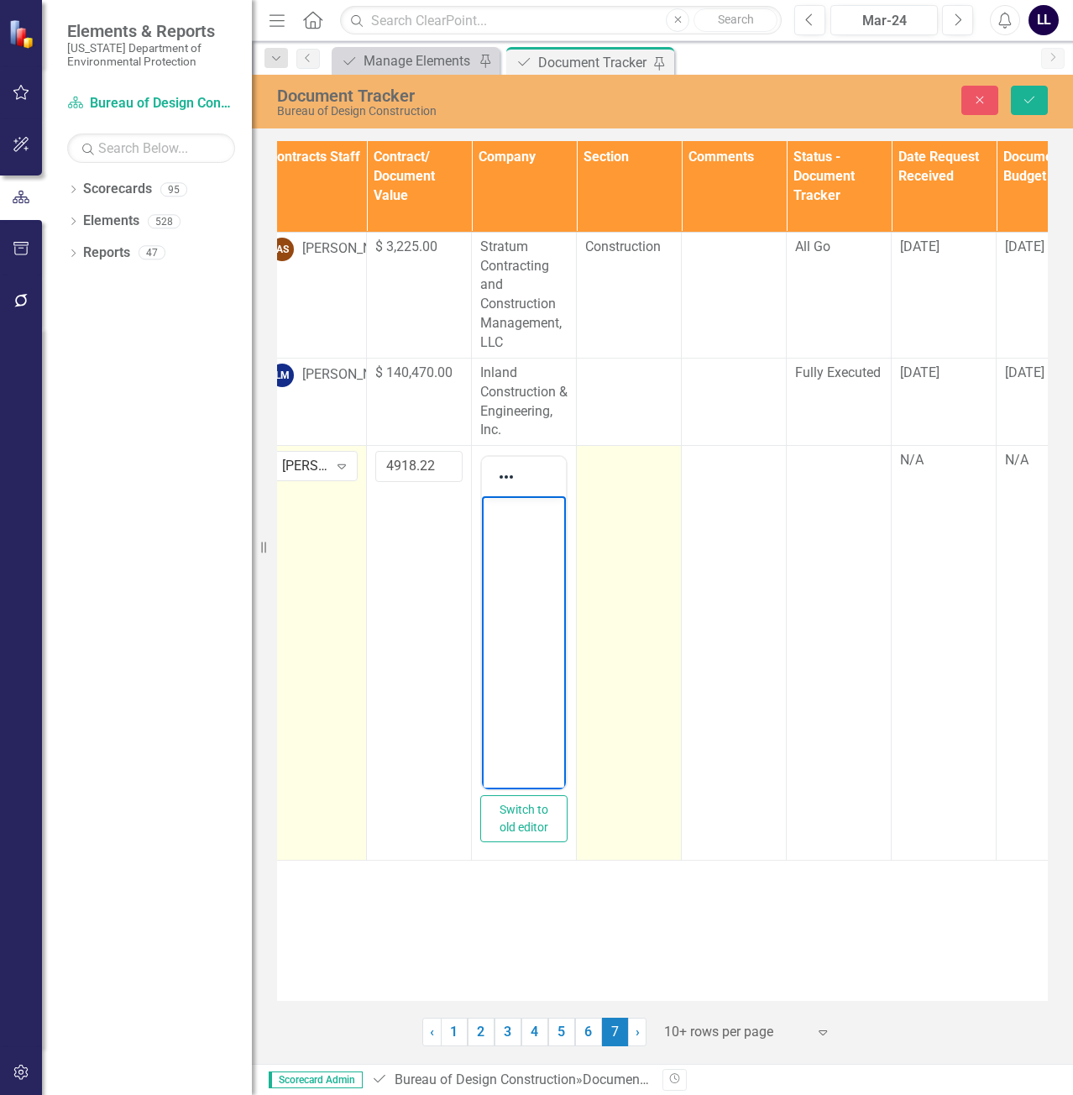
paste body "Rich Text Area. Press ALT-0 for help."
click at [634, 479] on td at bounding box center [629, 653] width 105 height 415
click at [622, 473] on td at bounding box center [629, 653] width 105 height 415
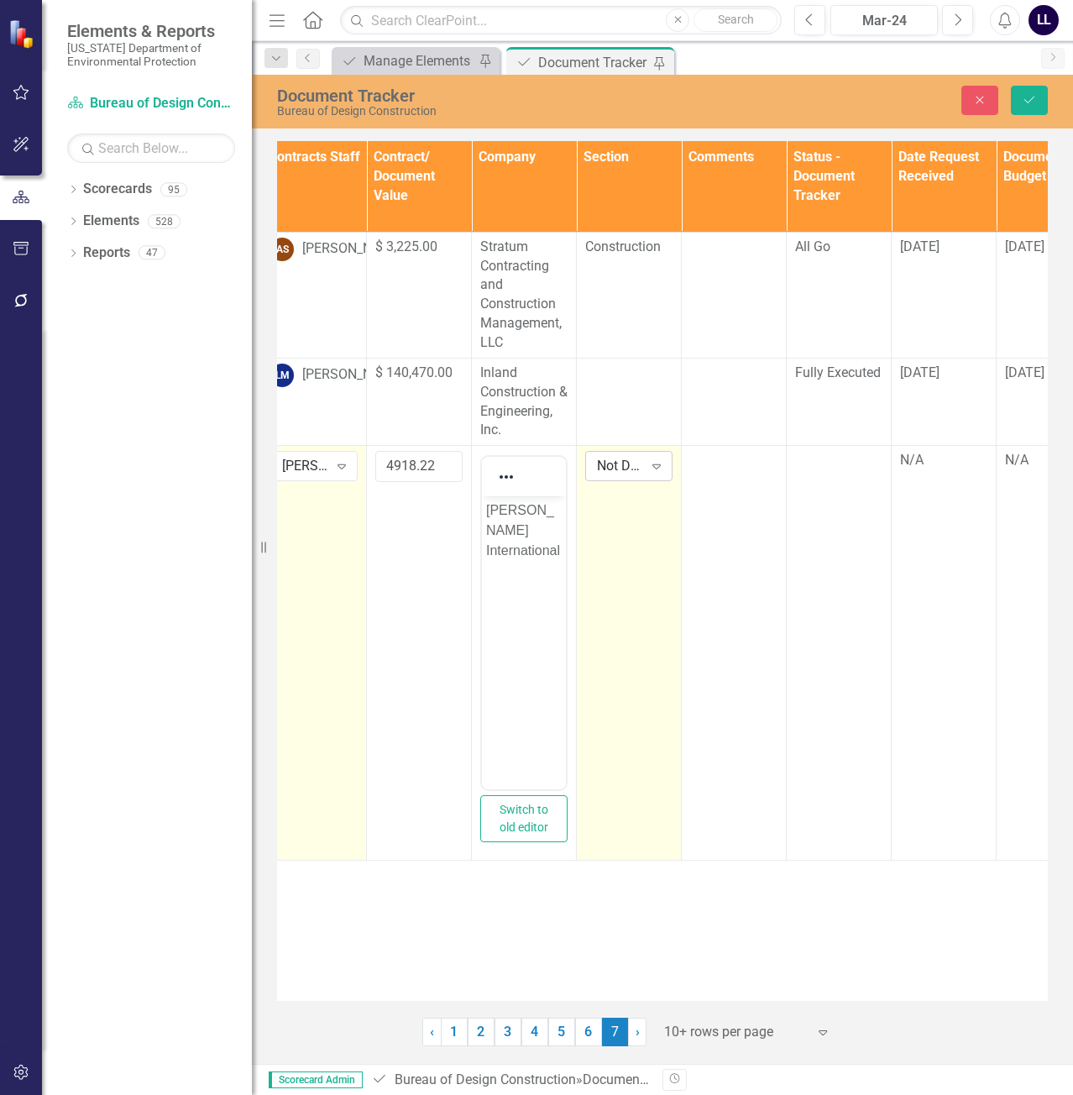
click at [634, 467] on div "Not Defined" at bounding box center [620, 466] width 46 height 19
click at [635, 552] on div "Design" at bounding box center [655, 550] width 107 height 19
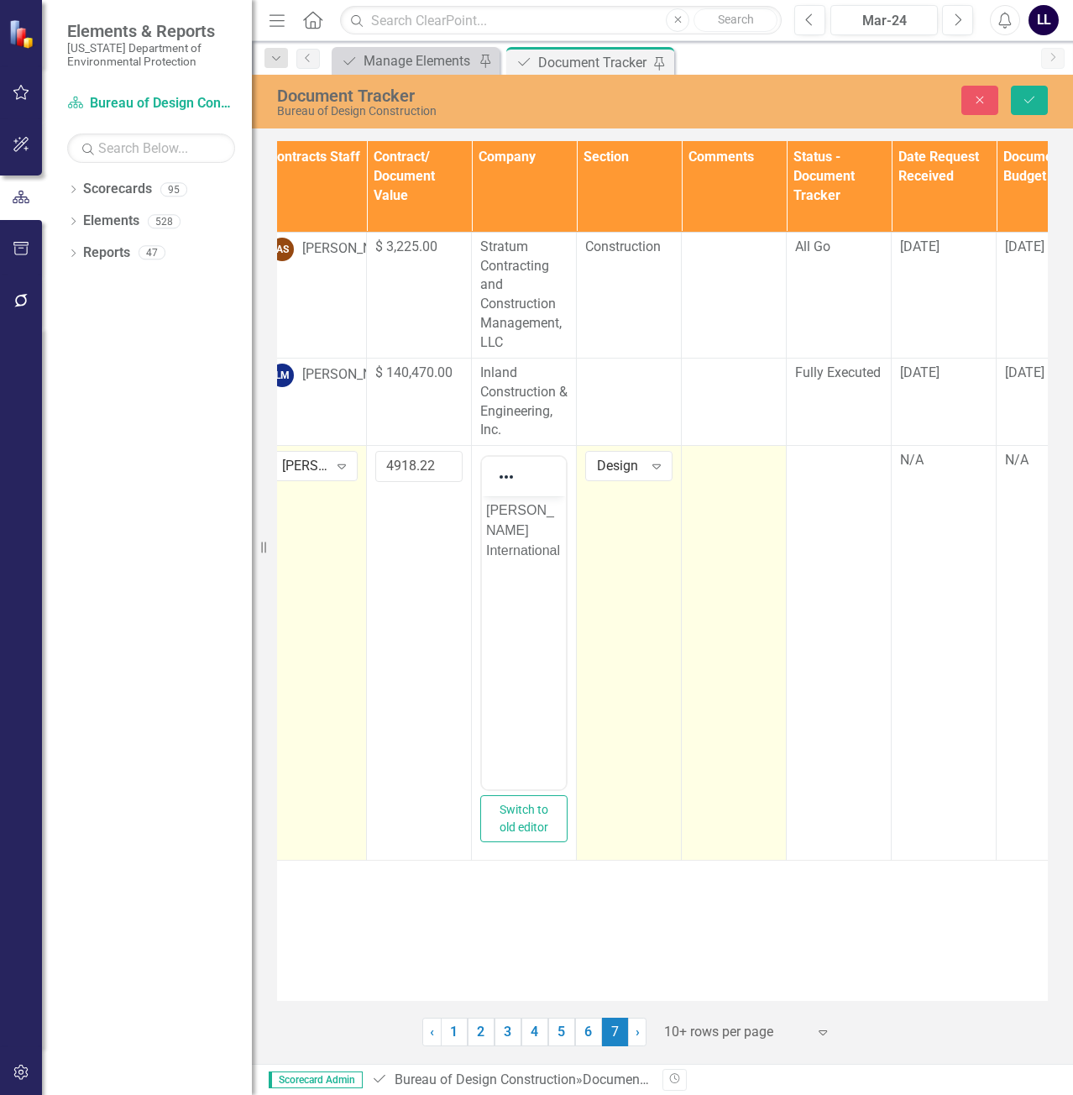
click at [763, 490] on td at bounding box center [734, 653] width 105 height 415
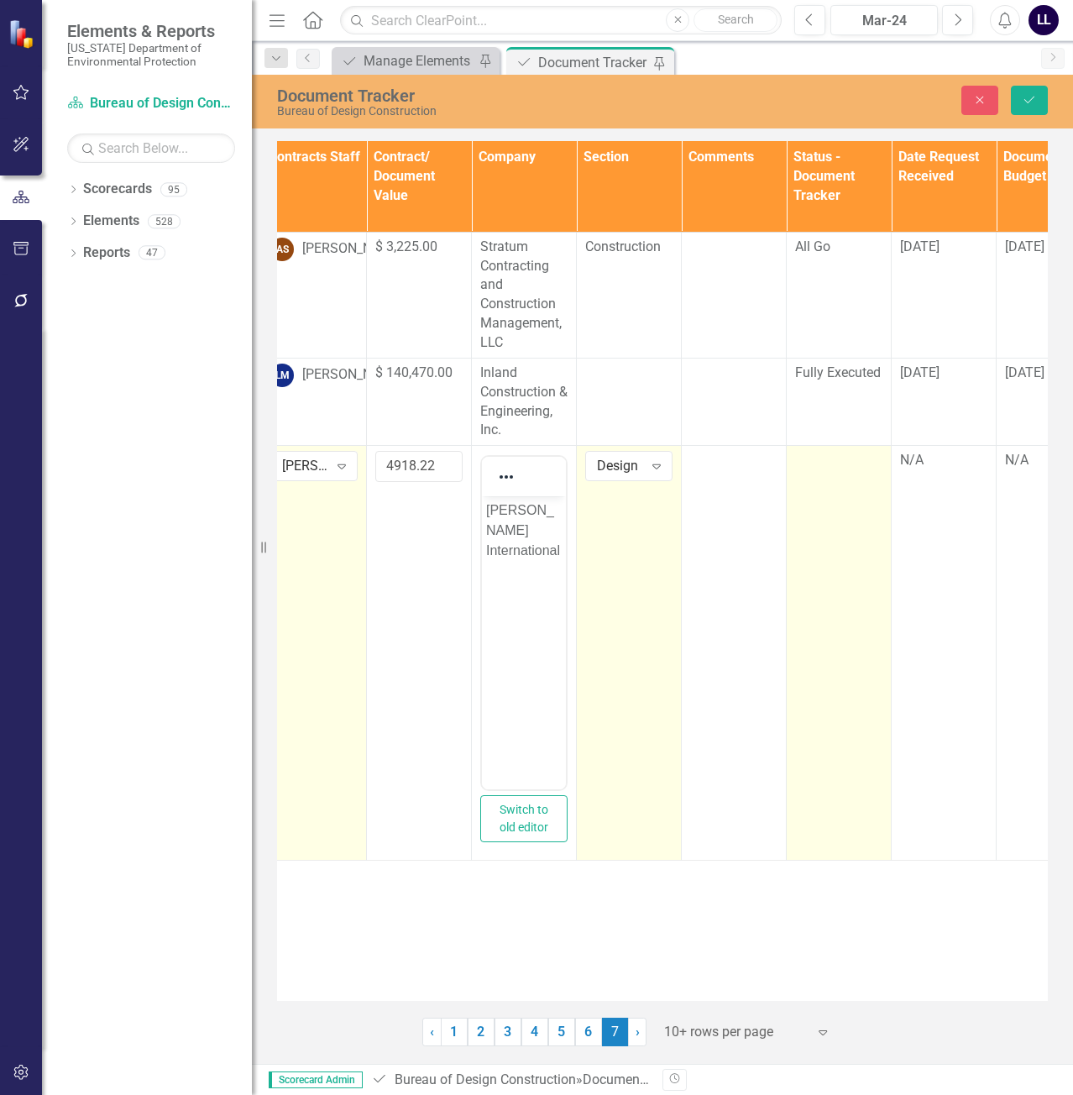
click at [855, 479] on td at bounding box center [839, 653] width 105 height 415
click at [834, 475] on div "Not Defined" at bounding box center [830, 466] width 46 height 19
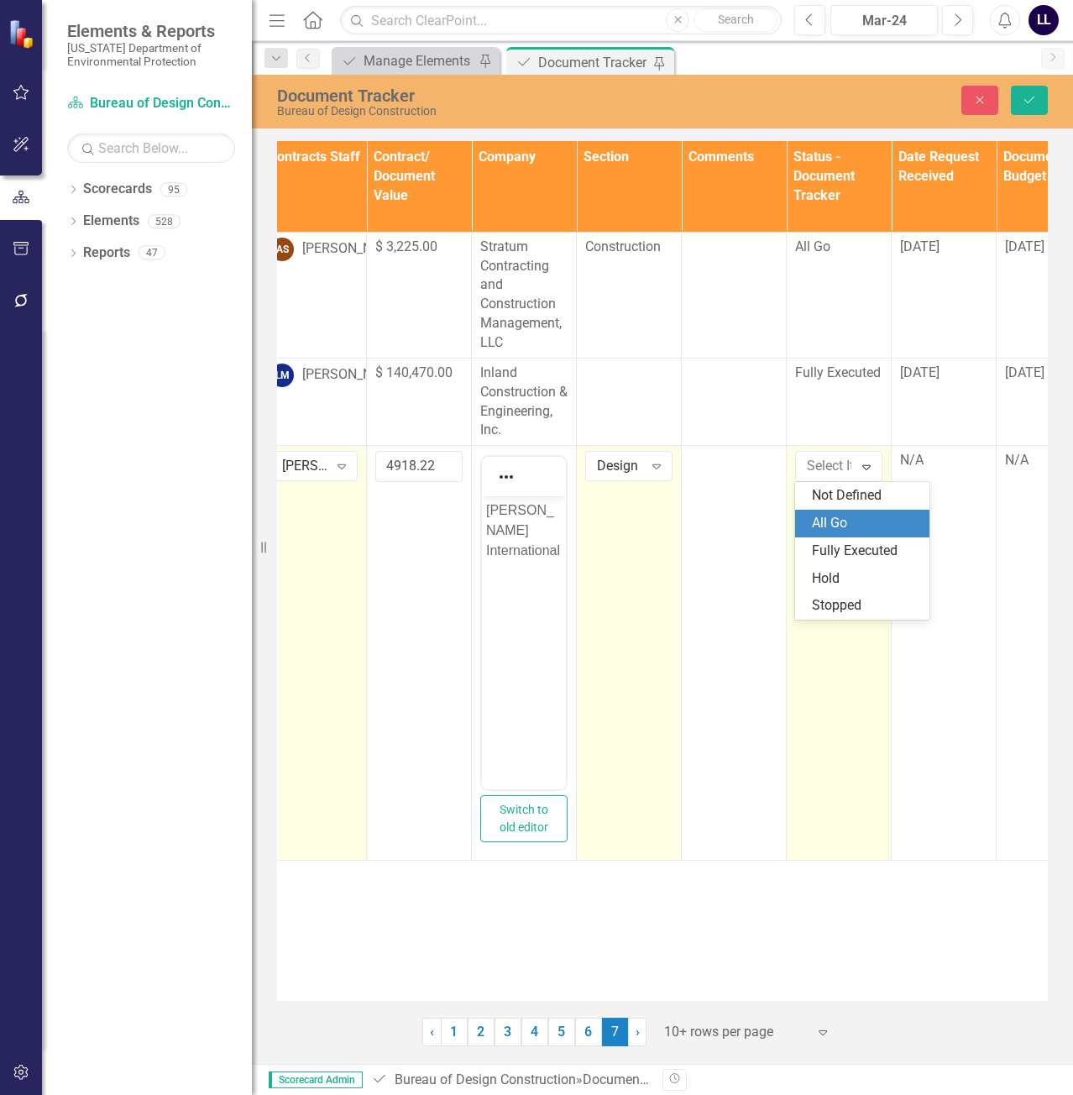
click at [838, 515] on div "All Go" at bounding box center [865, 523] width 107 height 19
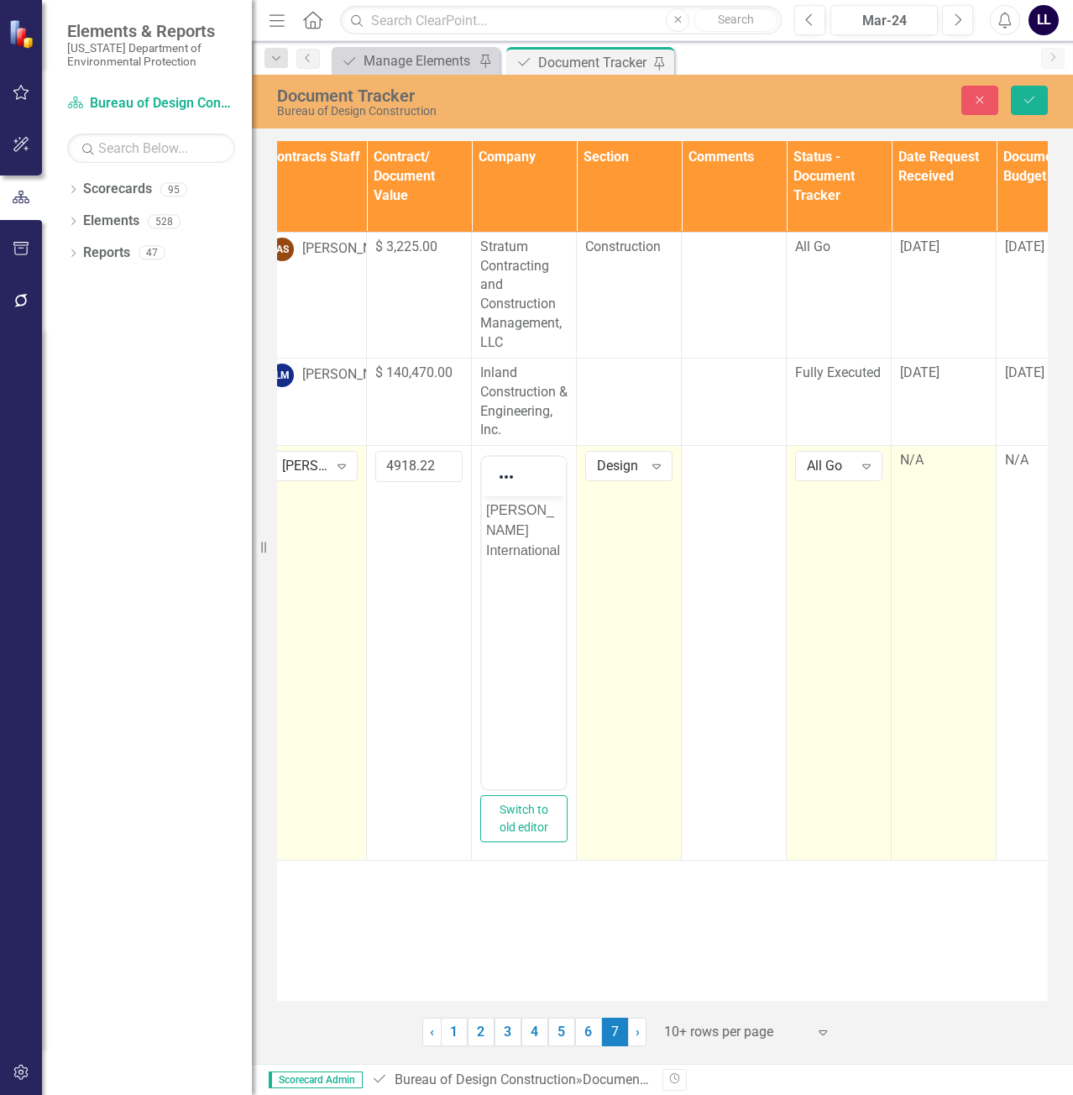
click at [920, 473] on td "N/A" at bounding box center [943, 653] width 105 height 415
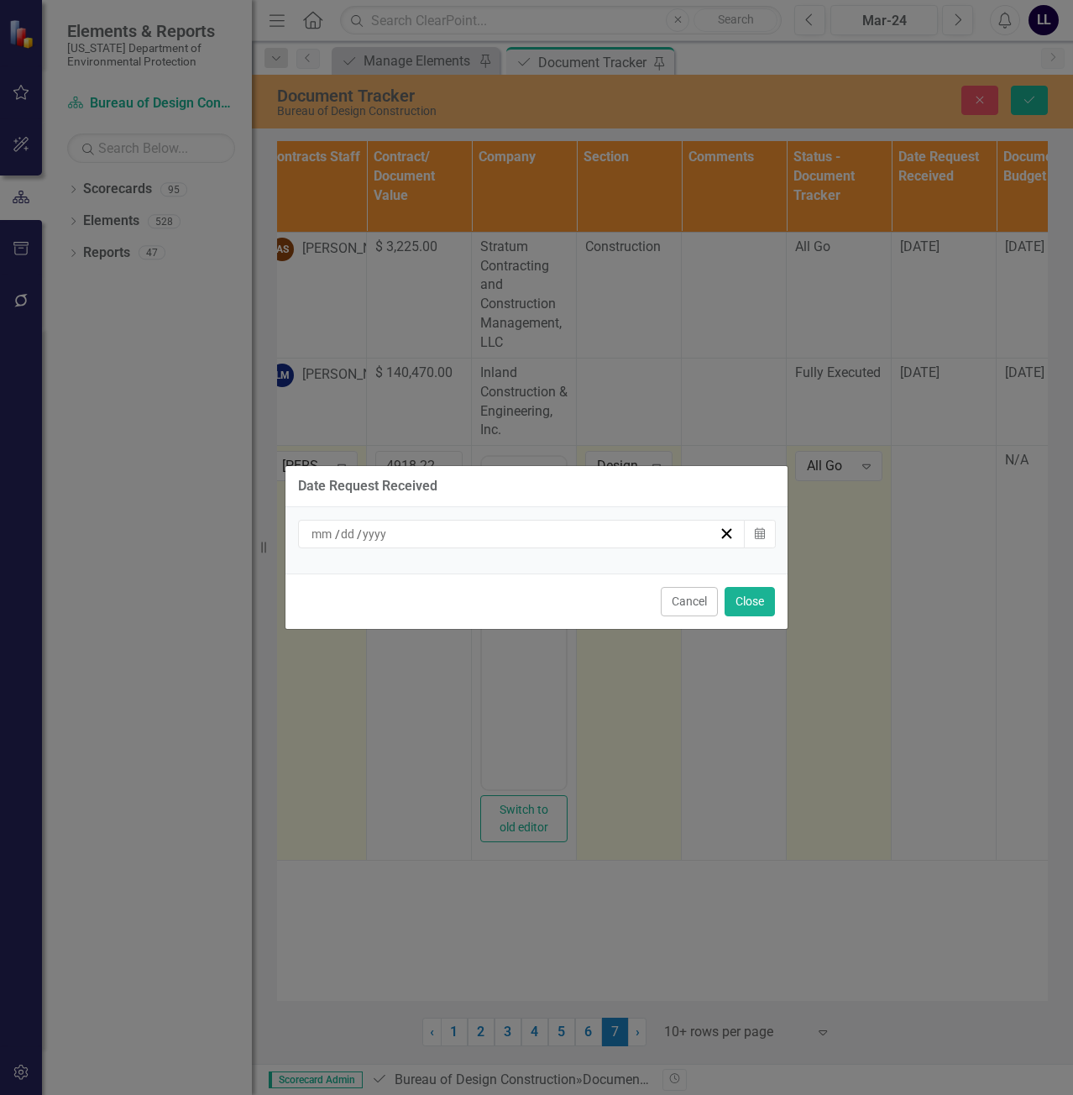
click at [551, 539] on div "/ /" at bounding box center [514, 533] width 410 height 17
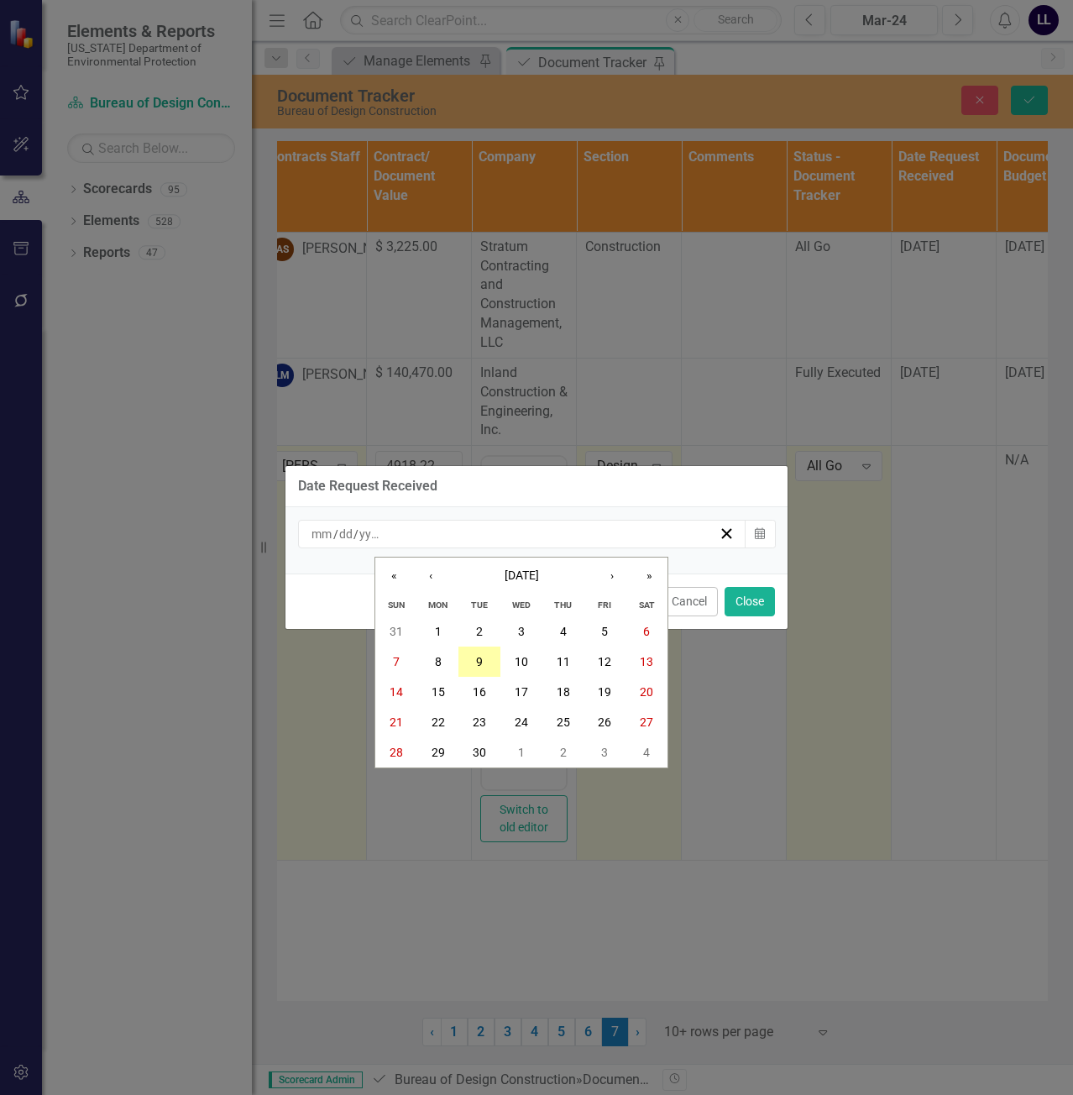
click at [488, 658] on button "9" at bounding box center [479, 661] width 42 height 30
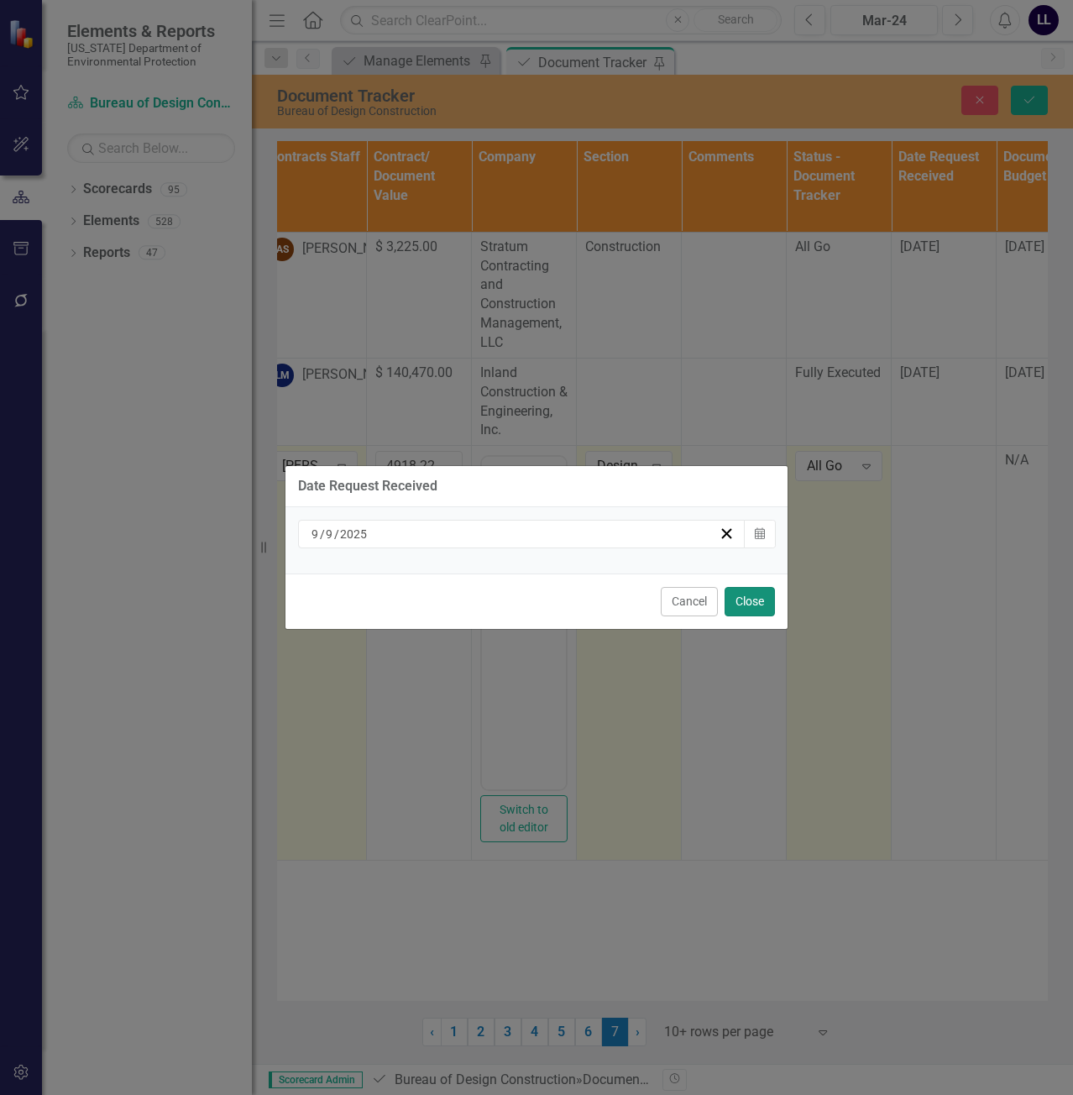
click at [763, 599] on button "Close" at bounding box center [749, 601] width 50 height 29
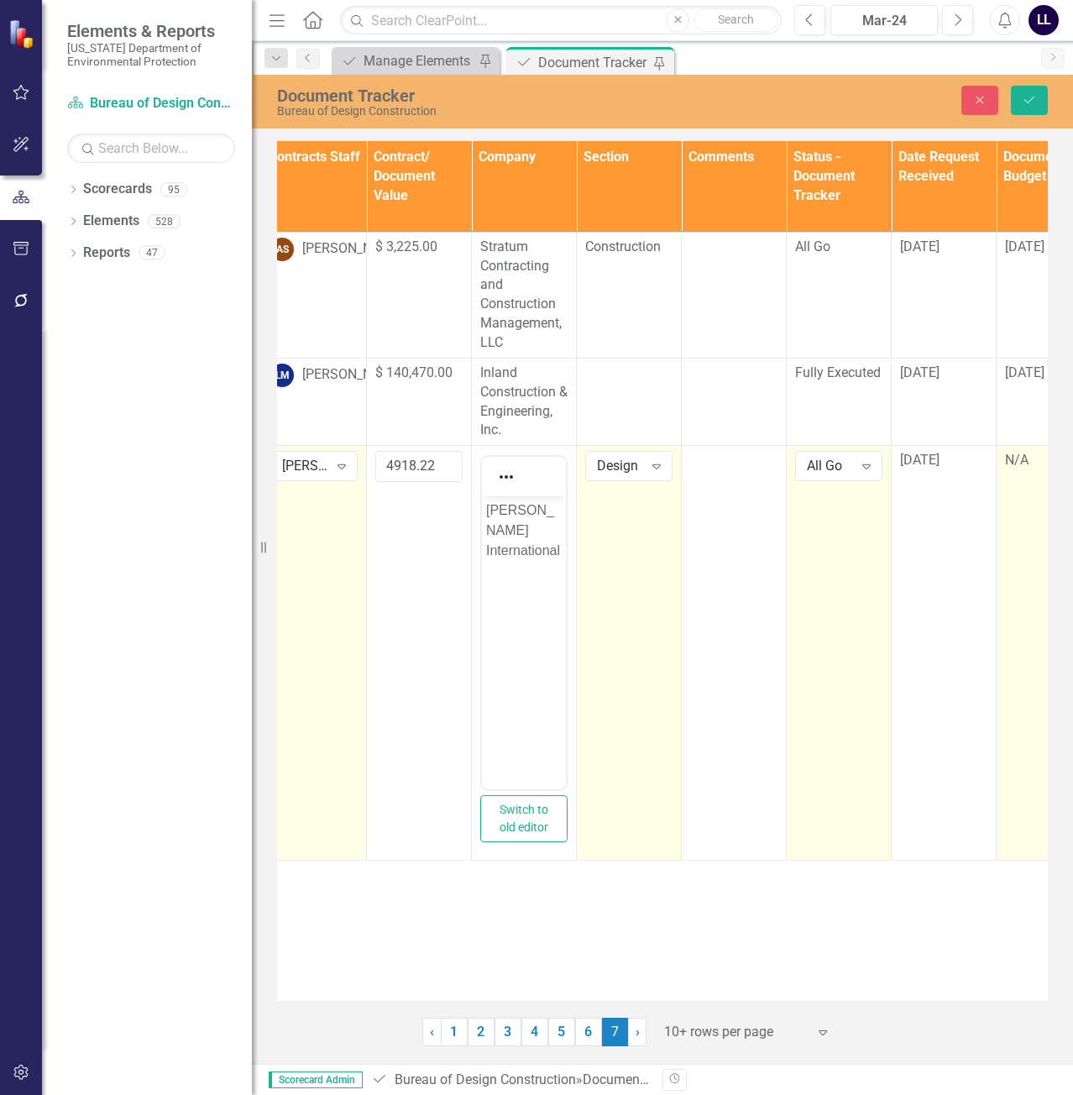
click at [1024, 460] on div "N/A" at bounding box center [1048, 460] width 87 height 19
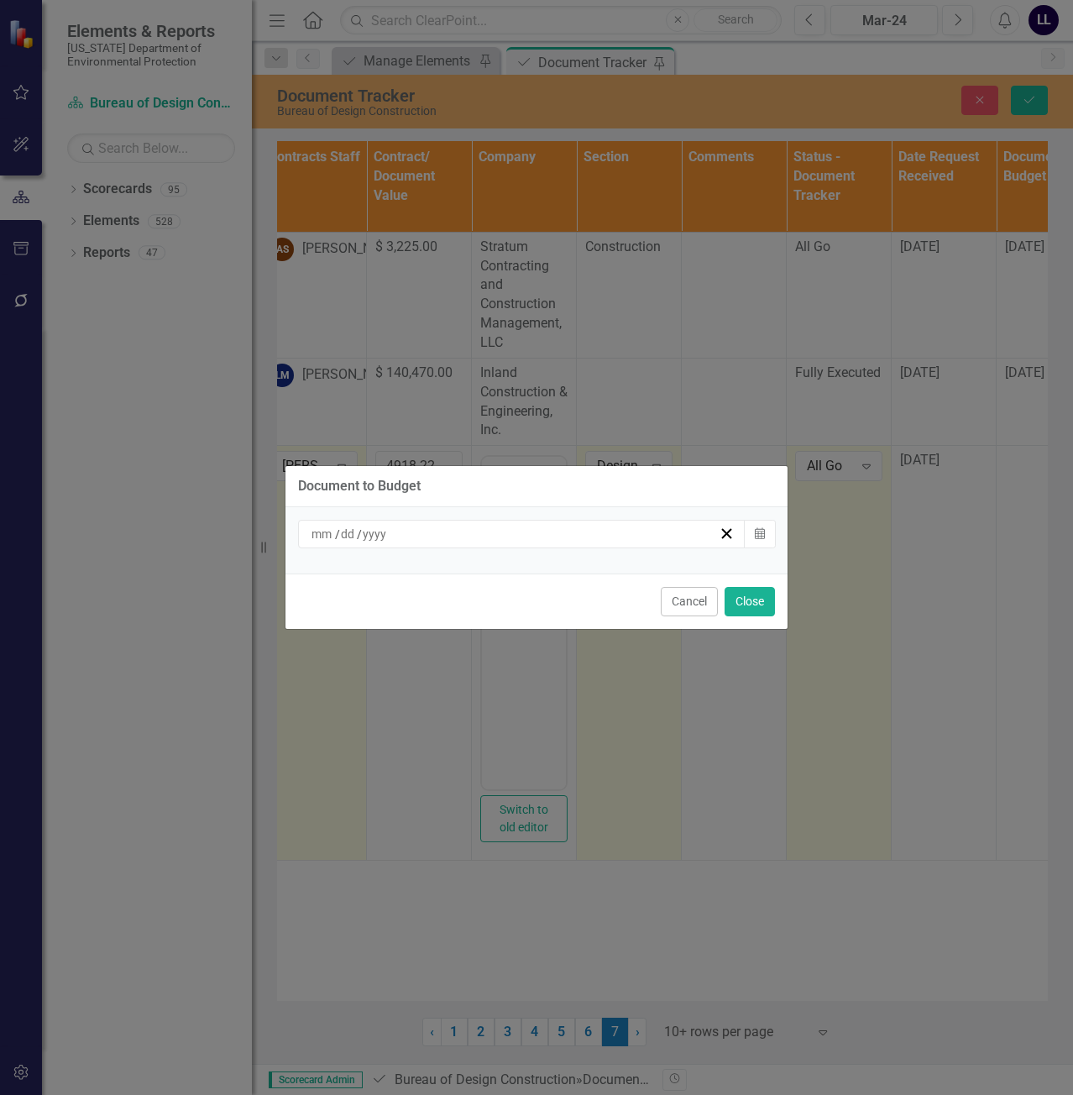
click at [520, 542] on div "/ /" at bounding box center [521, 534] width 447 height 29
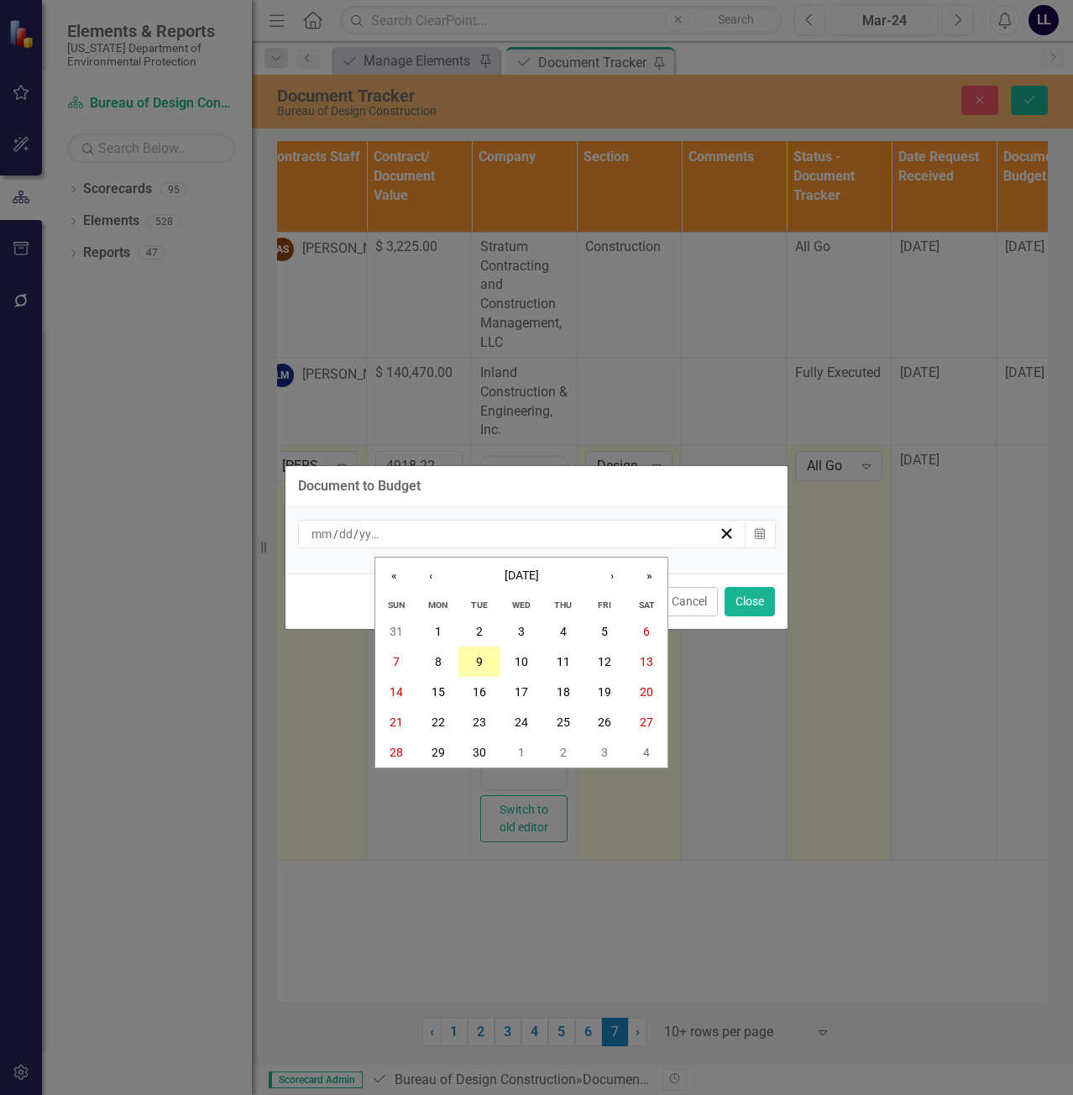
click at [485, 659] on button "9" at bounding box center [479, 661] width 42 height 30
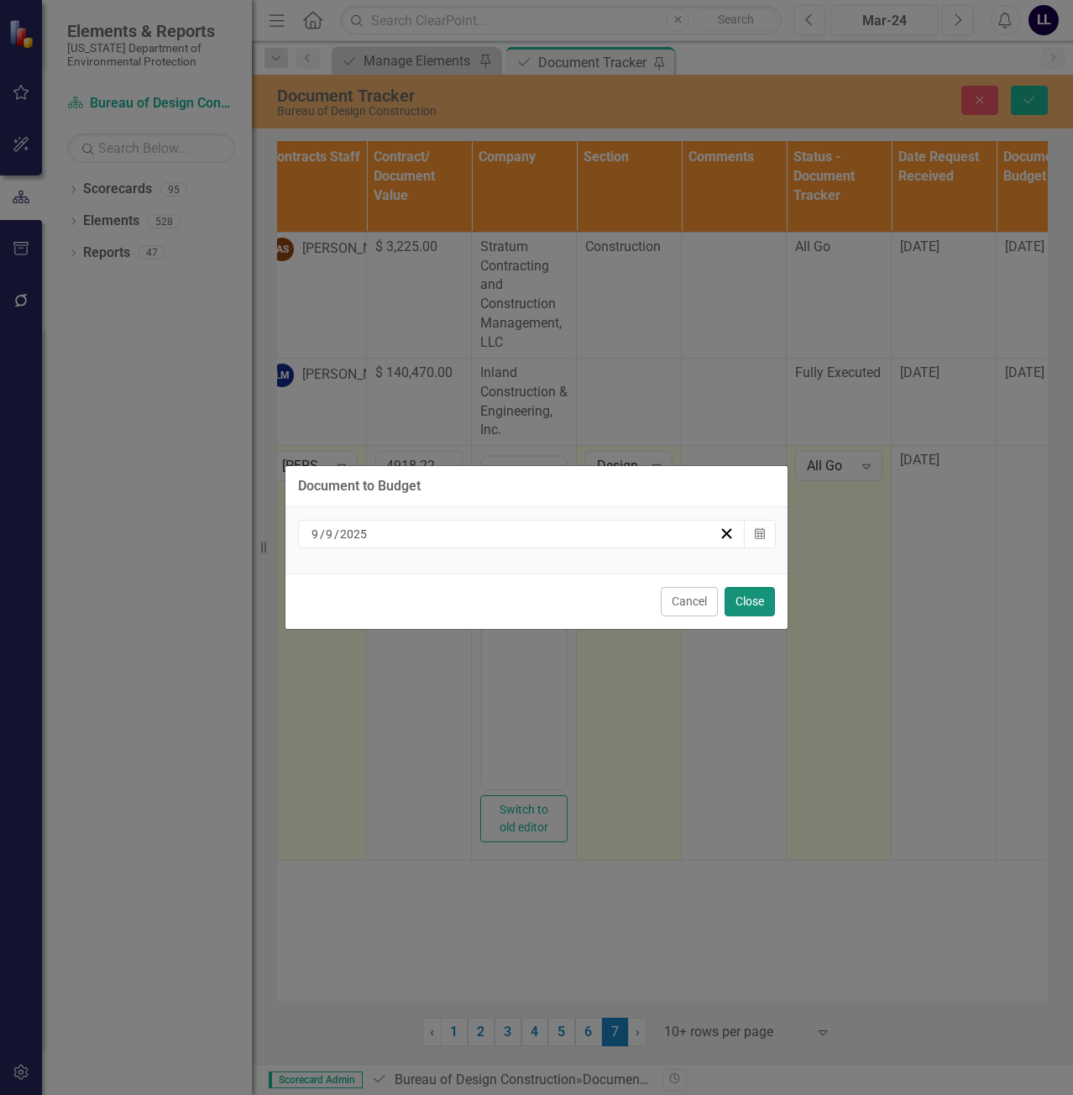
click at [752, 599] on button "Close" at bounding box center [749, 601] width 50 height 29
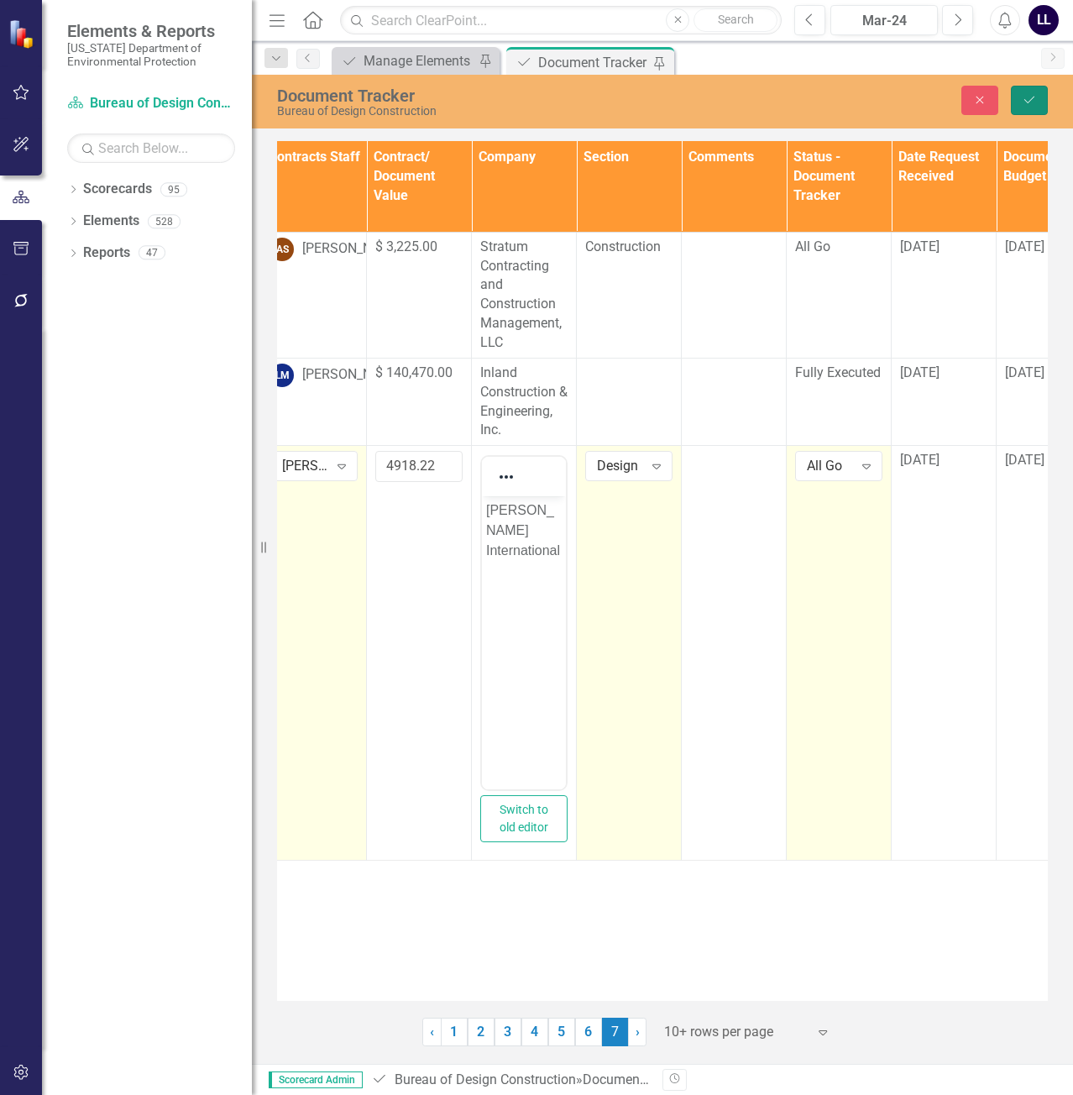
click at [1027, 98] on icon "Save" at bounding box center [1029, 100] width 15 height 12
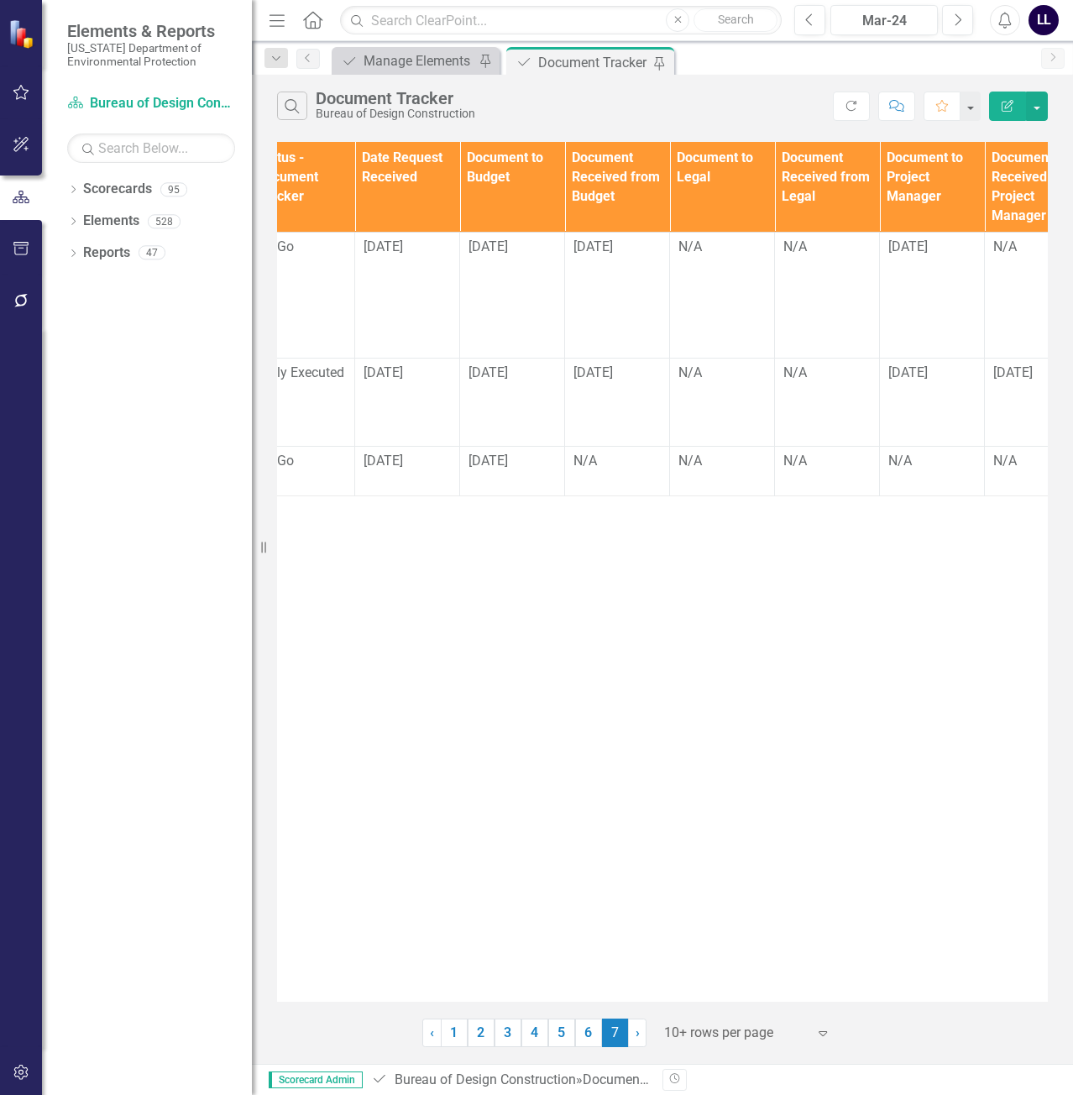
scroll to position [0, 1067]
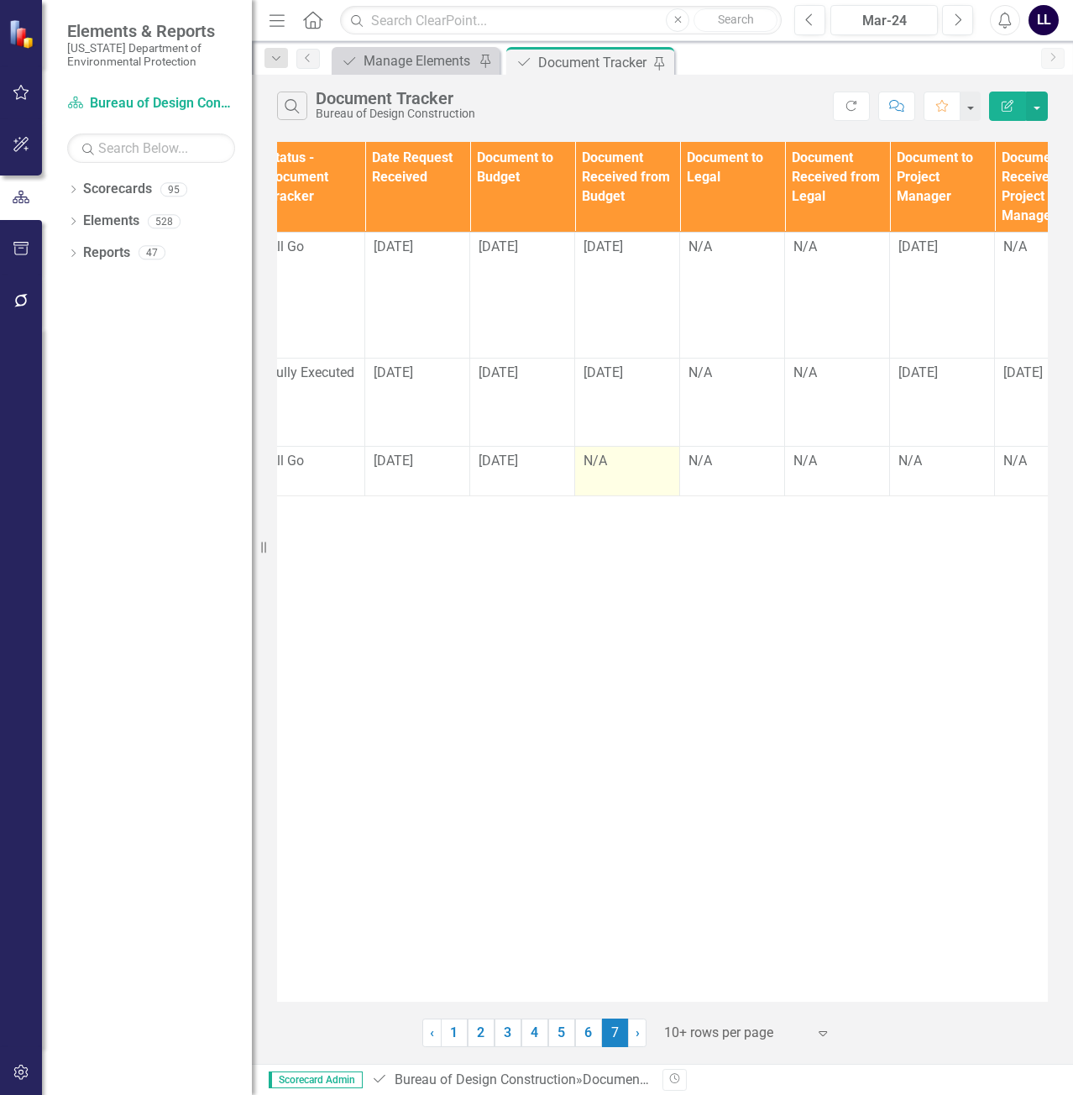
click at [611, 456] on div "N/A" at bounding box center [626, 461] width 87 height 19
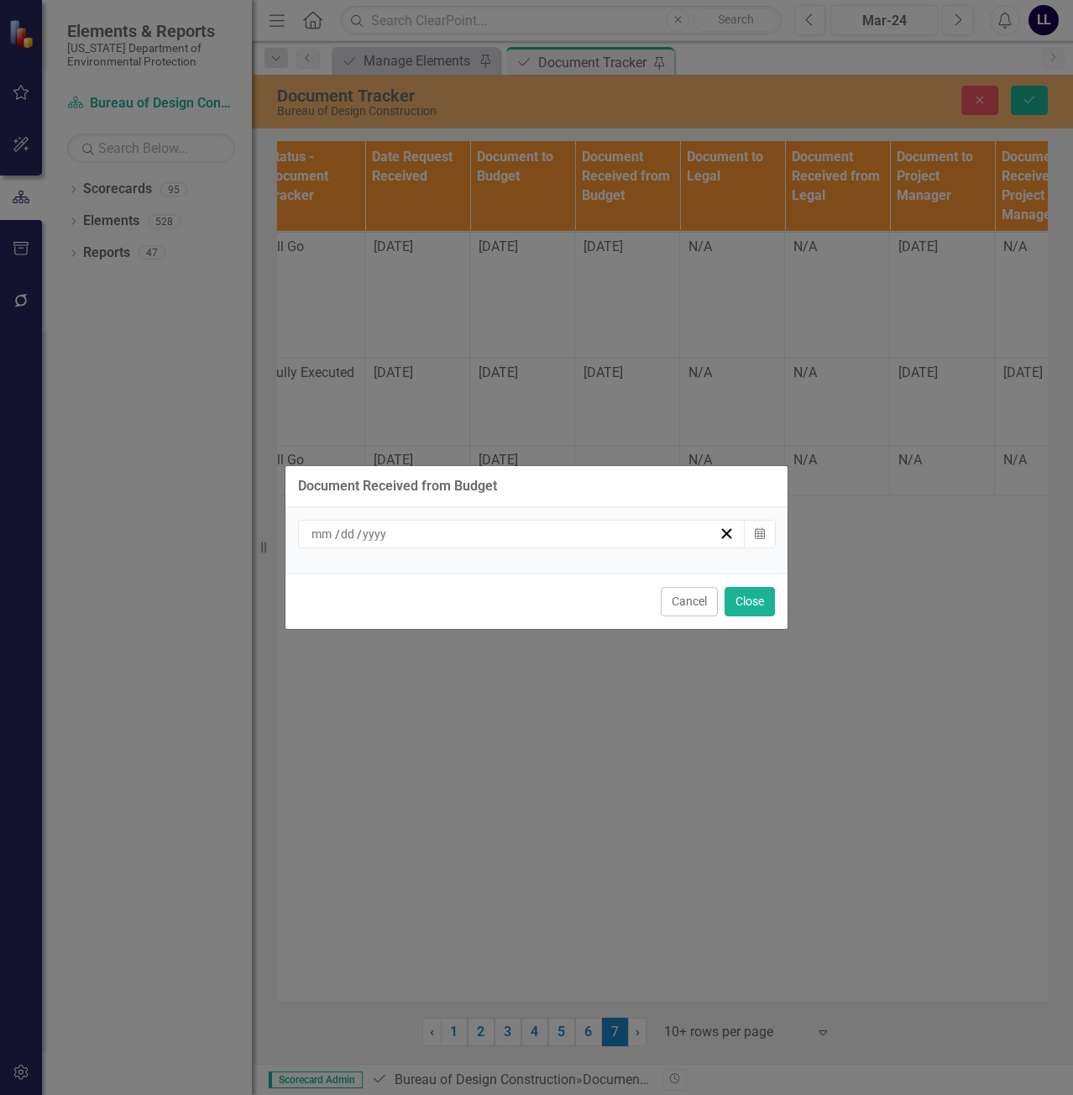
click at [625, 536] on div "/ /" at bounding box center [514, 533] width 410 height 17
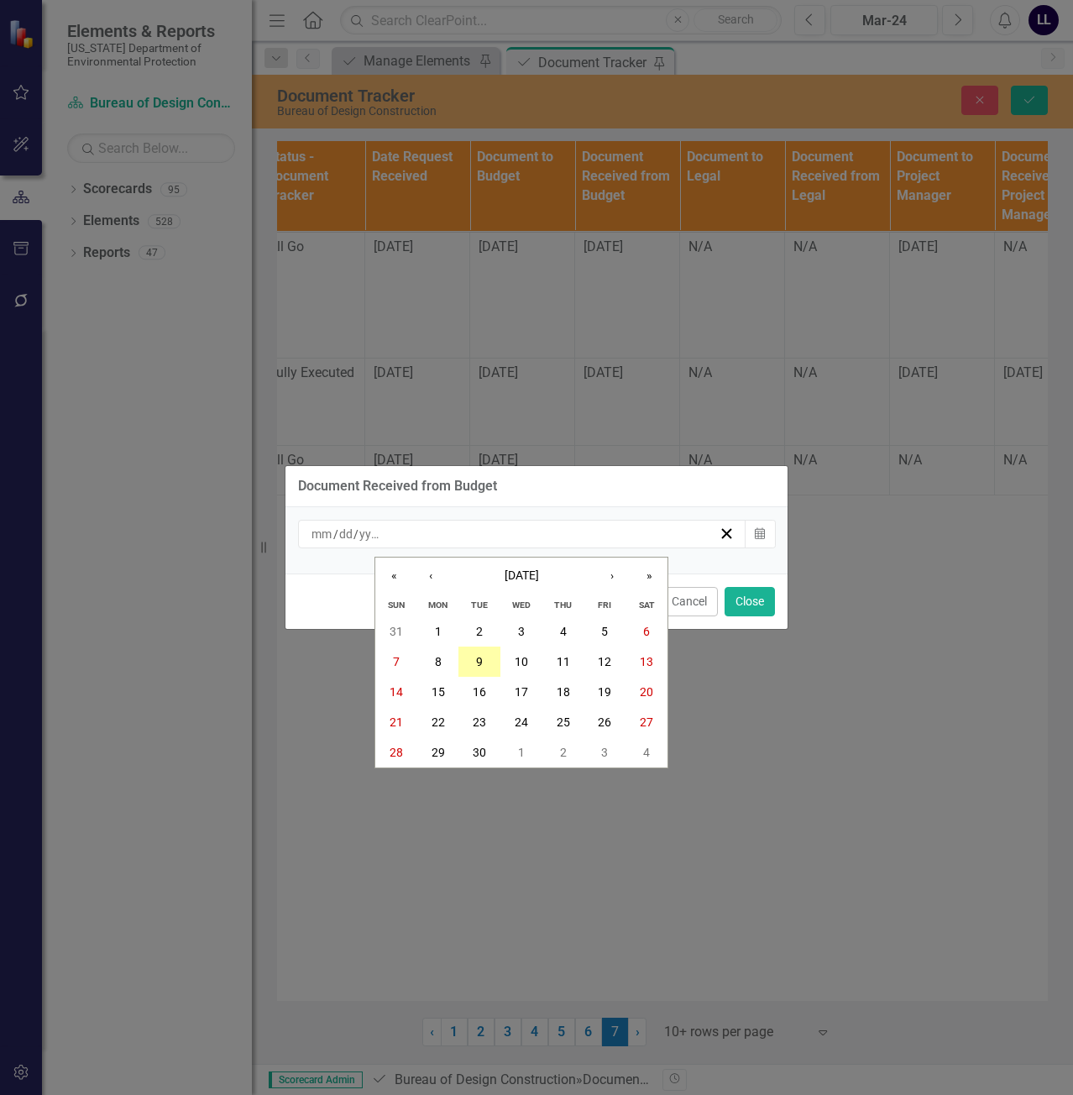
click at [489, 662] on button "9" at bounding box center [479, 661] width 42 height 30
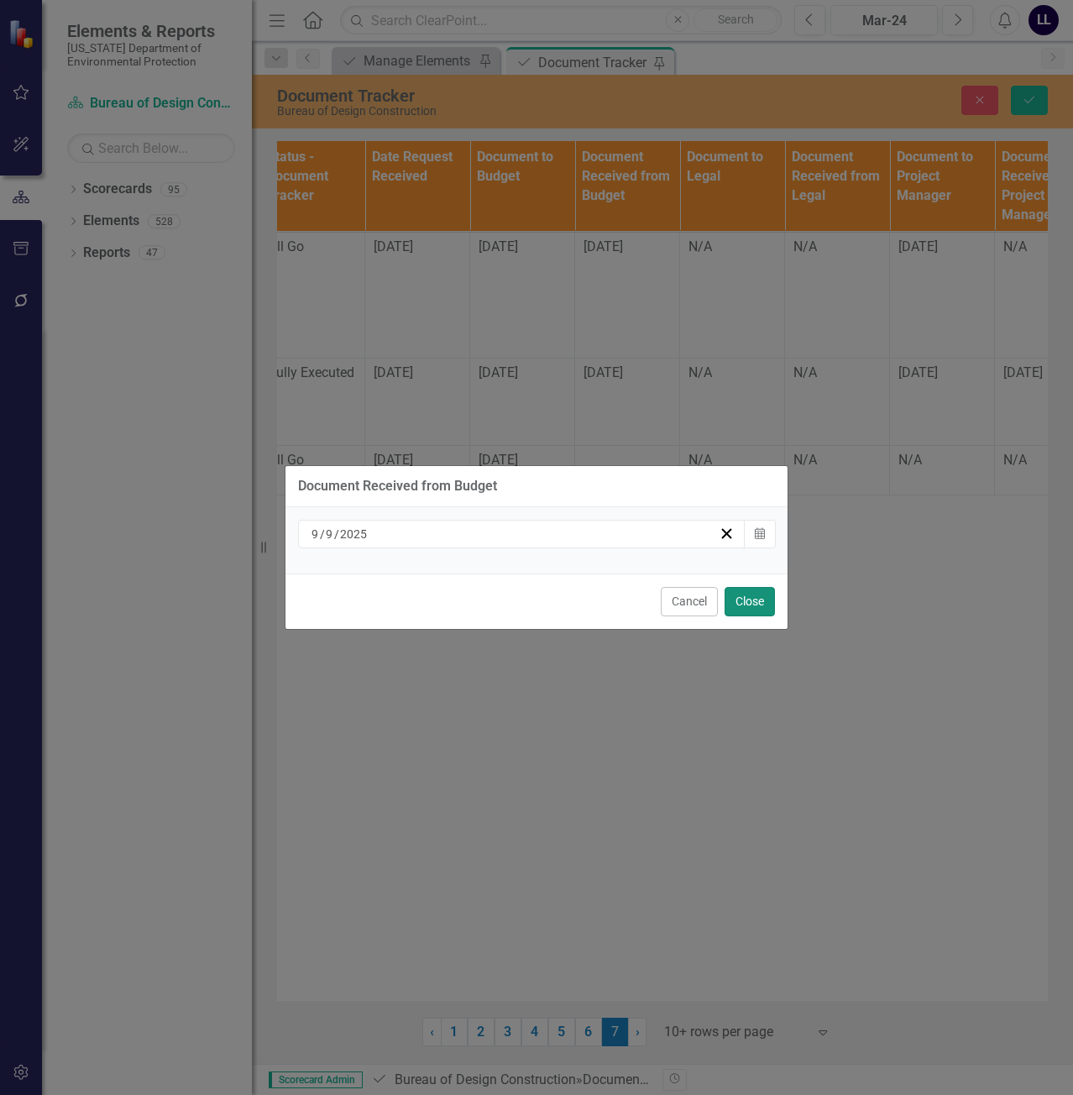
click at [766, 603] on button "Close" at bounding box center [749, 601] width 50 height 29
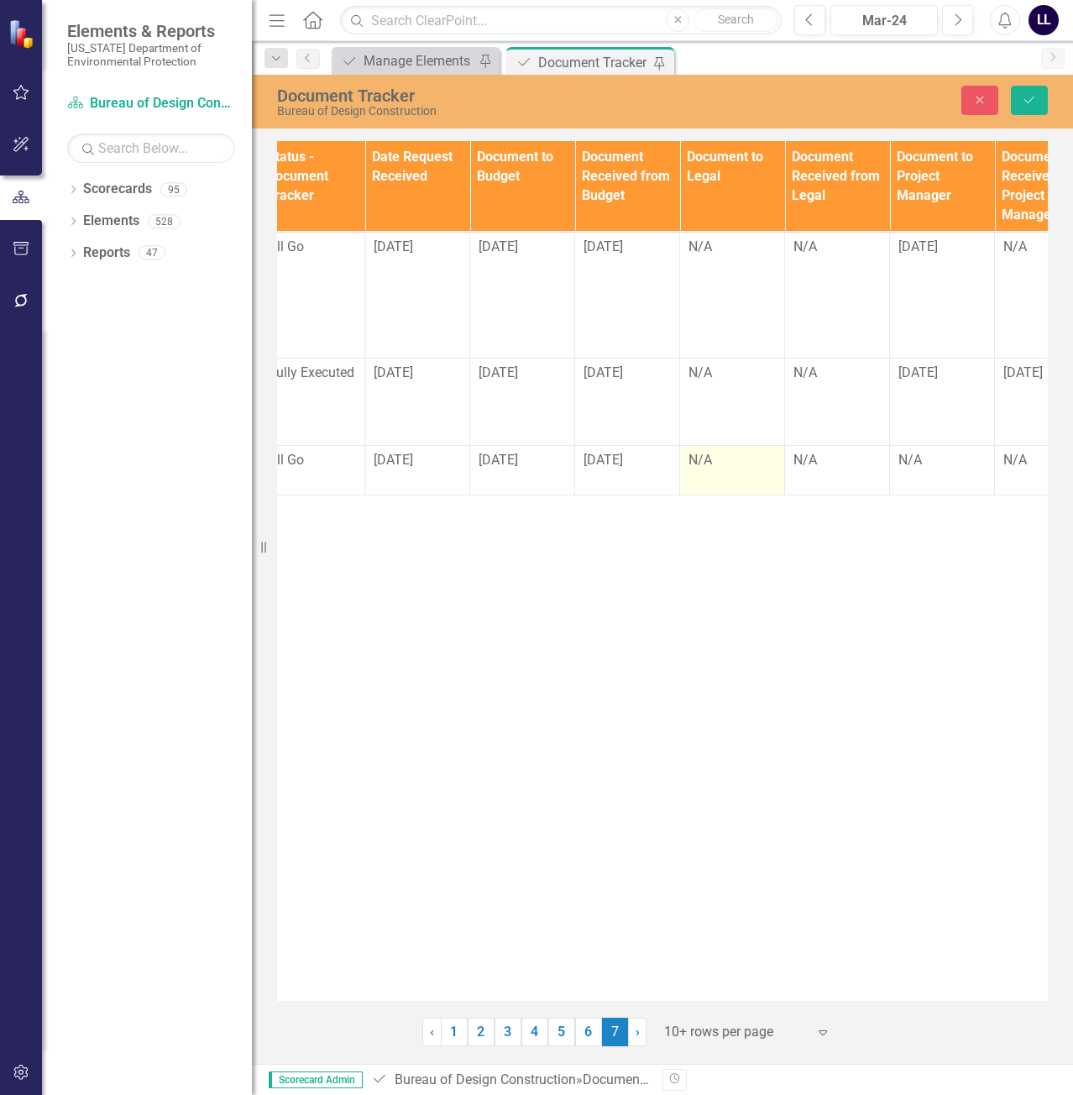
click at [733, 473] on td "N/A" at bounding box center [732, 471] width 105 height 50
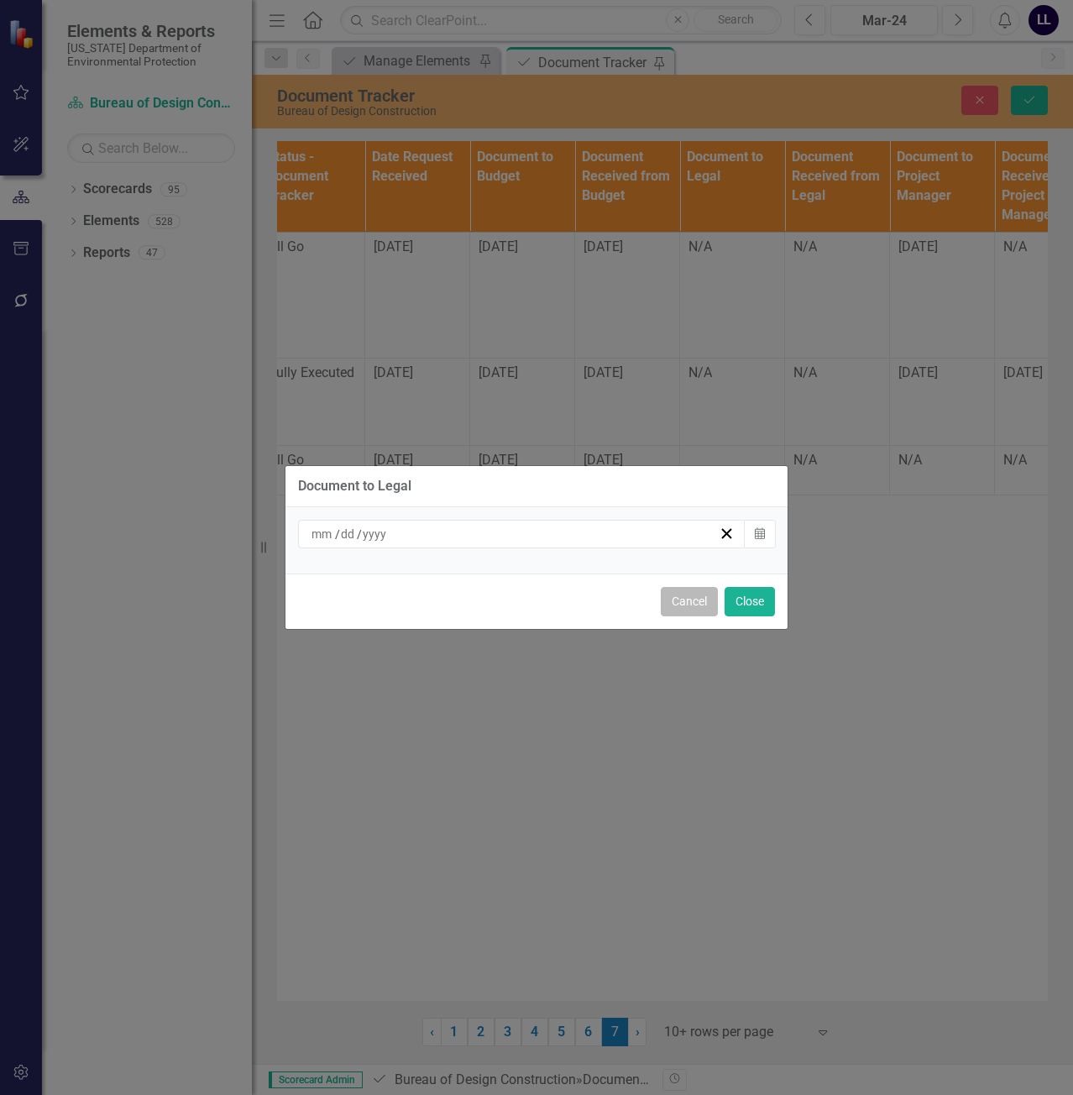
click at [703, 604] on button "Cancel" at bounding box center [689, 601] width 57 height 29
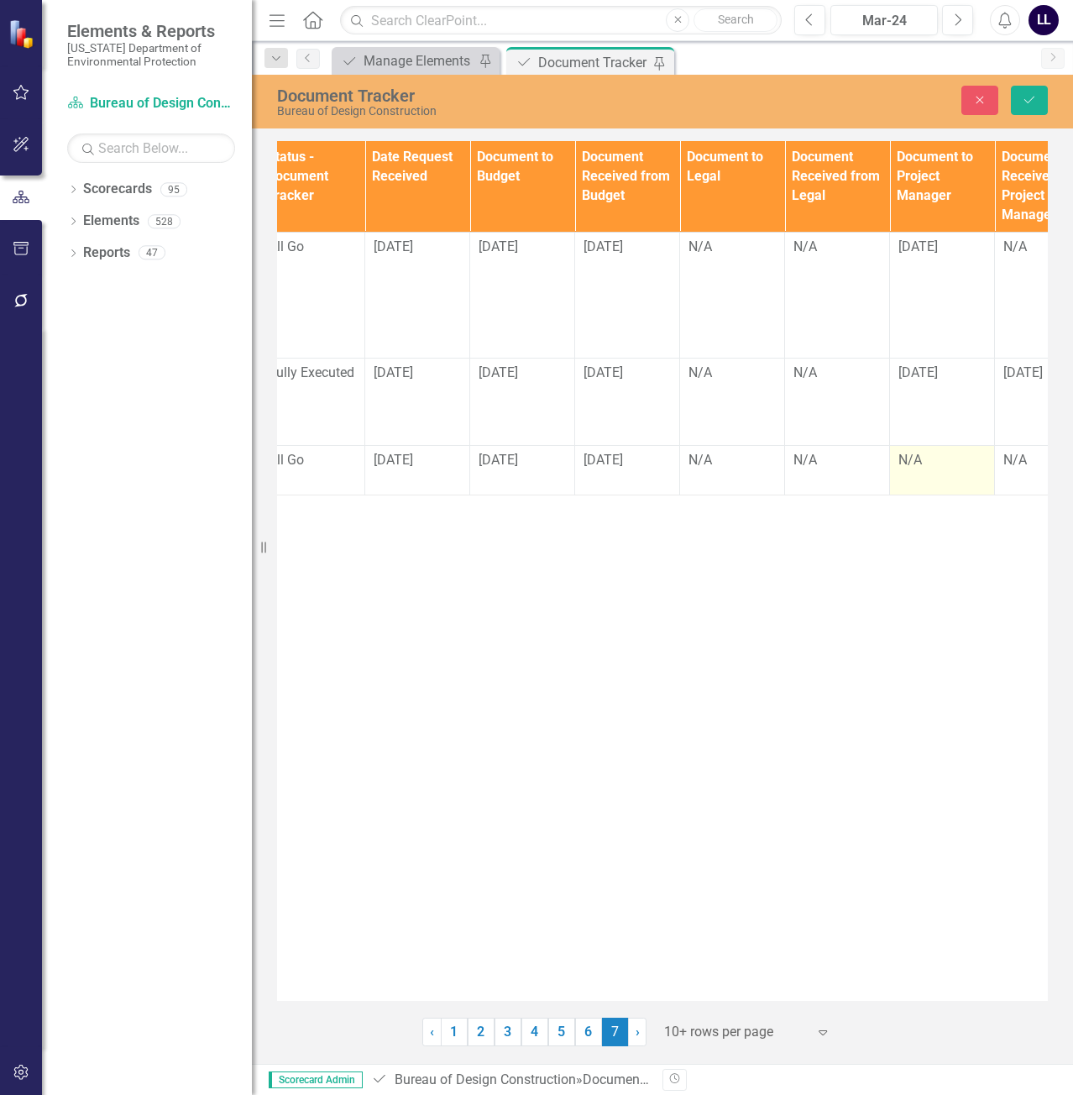
click at [936, 470] on div "N/A" at bounding box center [941, 460] width 87 height 19
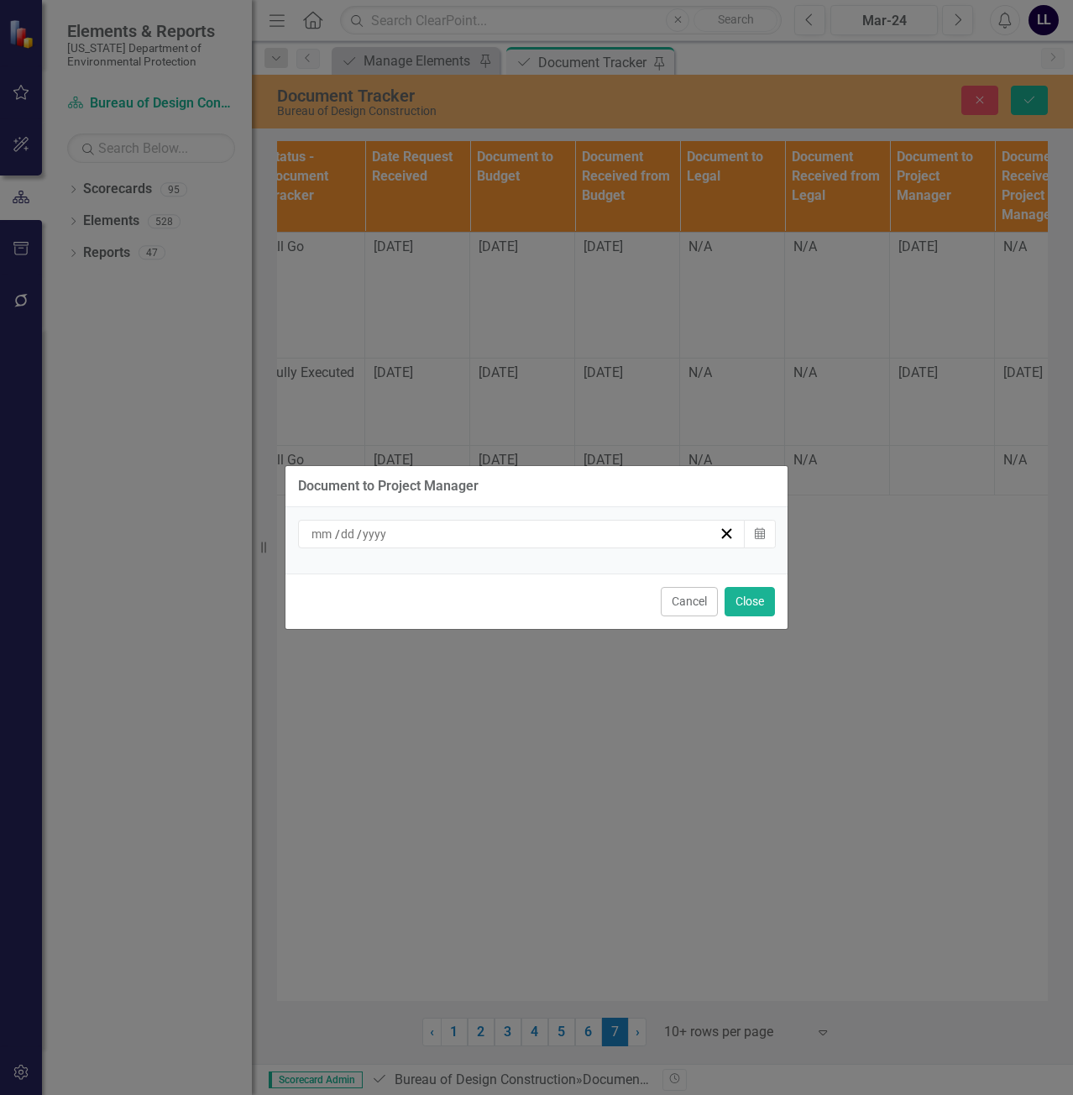
click at [595, 538] on div "/ /" at bounding box center [514, 533] width 410 height 17
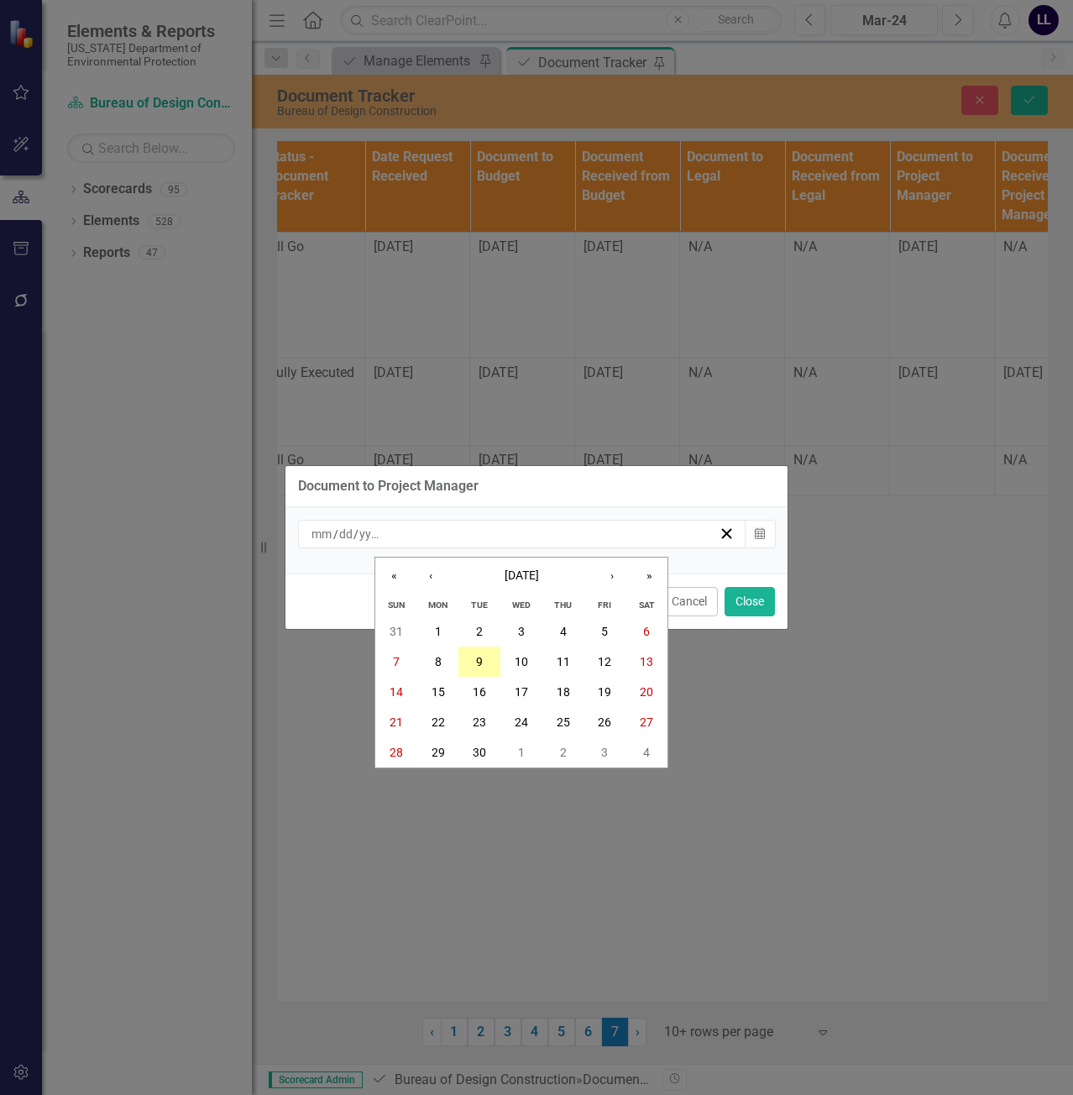
click at [481, 661] on abbr "9" at bounding box center [479, 661] width 7 height 13
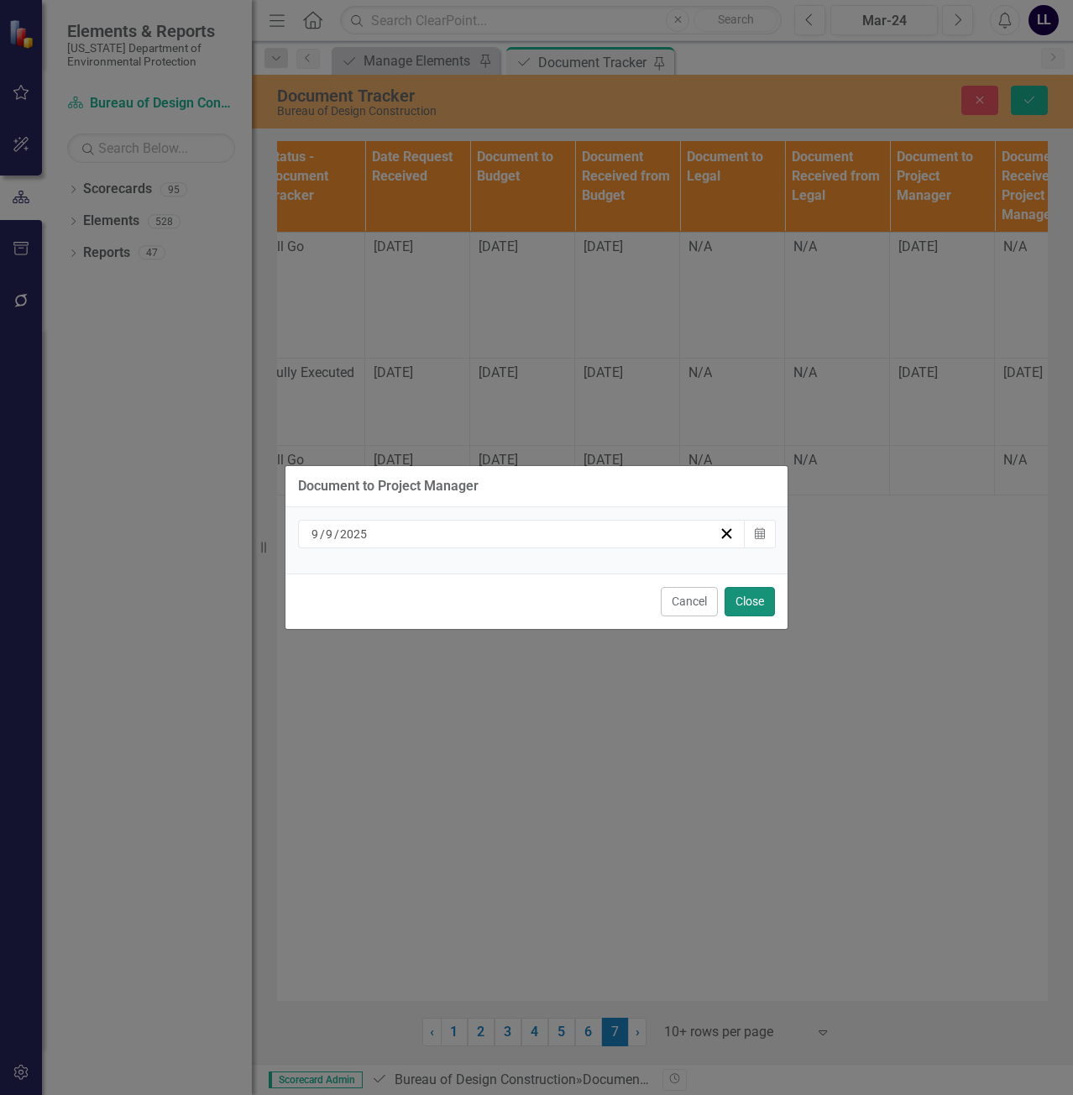
click at [746, 593] on button "Close" at bounding box center [749, 601] width 50 height 29
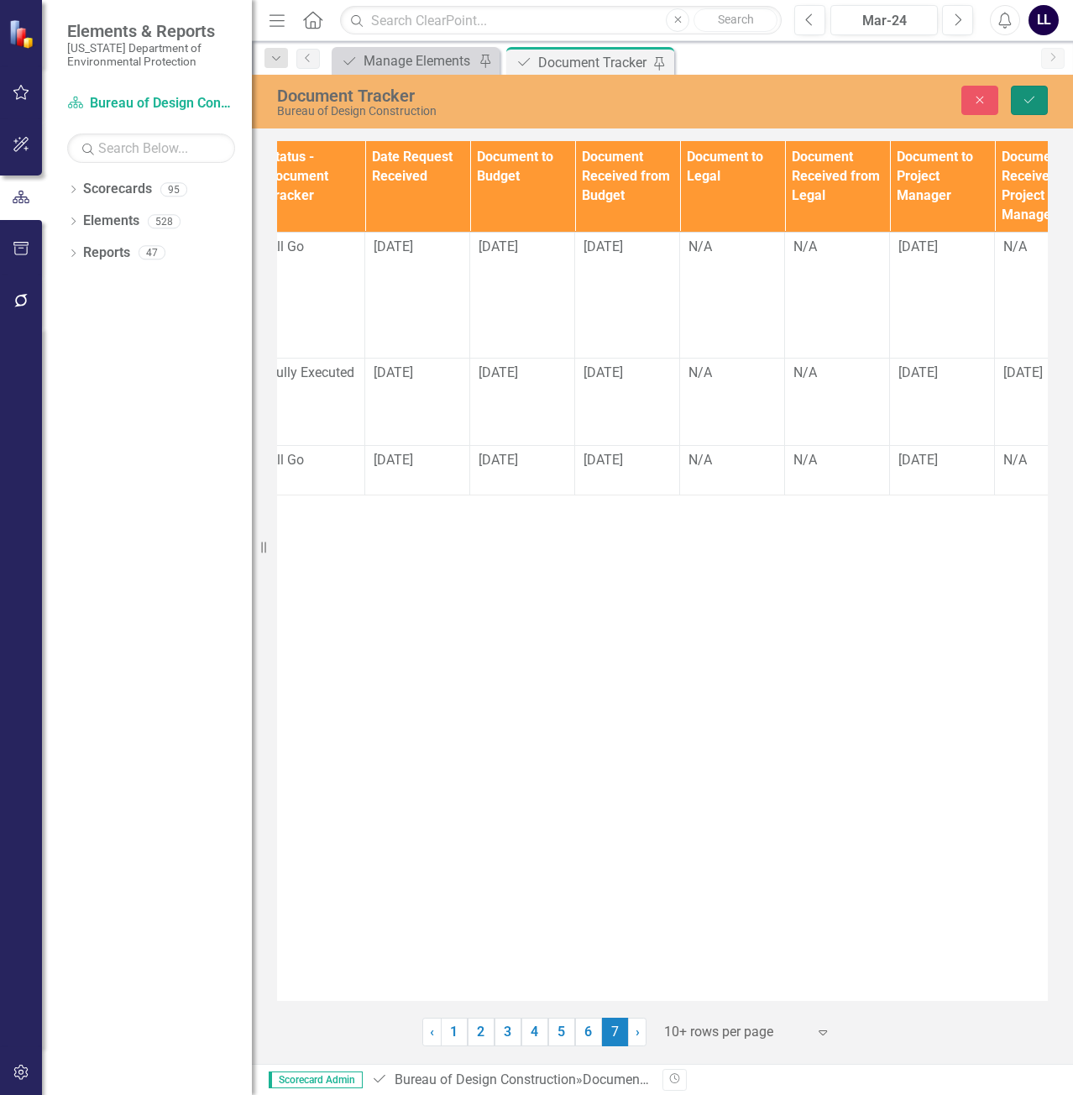
drag, startPoint x: 1035, startPoint y: 105, endPoint x: 14, endPoint y: 218, distance: 1027.0
click at [1035, 105] on icon "Save" at bounding box center [1029, 100] width 15 height 12
